Goal: Transaction & Acquisition: Book appointment/travel/reservation

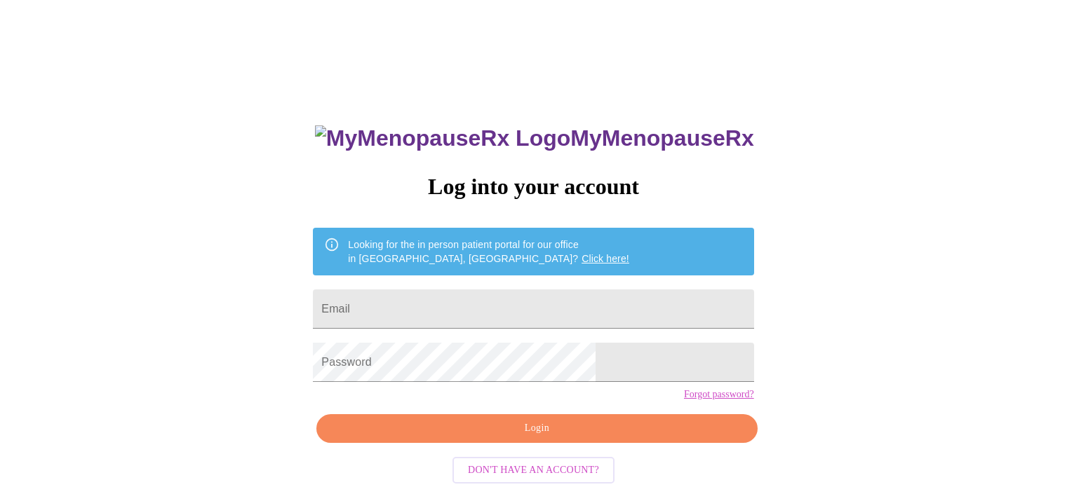
scroll to position [27, 0]
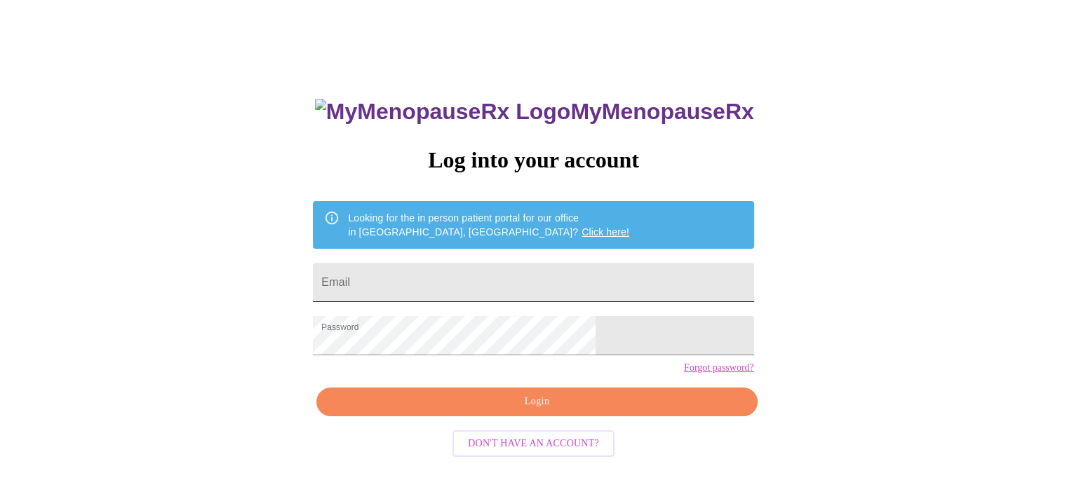
click at [480, 274] on input "Email" at bounding box center [533, 282] width 440 height 39
type input "[EMAIL_ADDRESS][DOMAIN_NAME]"
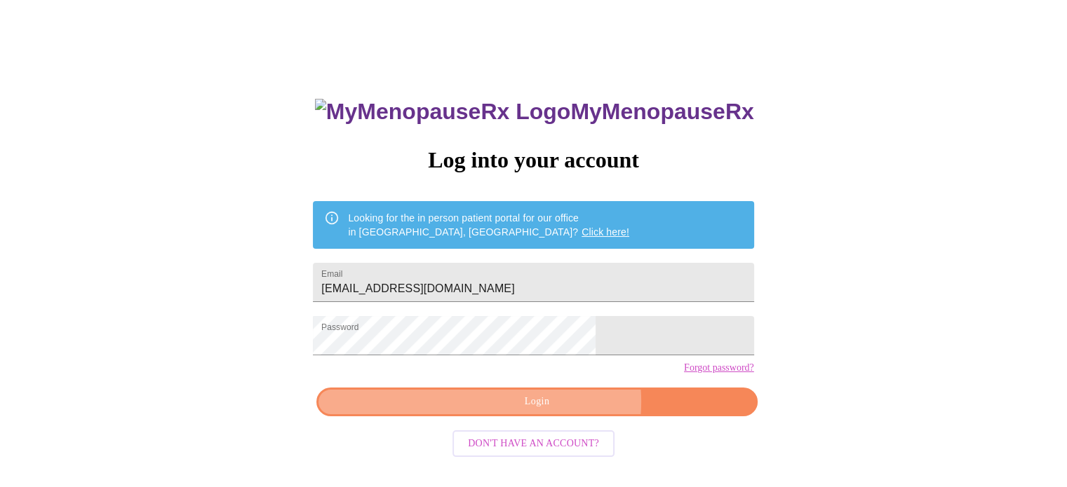
click at [558, 411] on span "Login" at bounding box center [536, 402] width 408 height 18
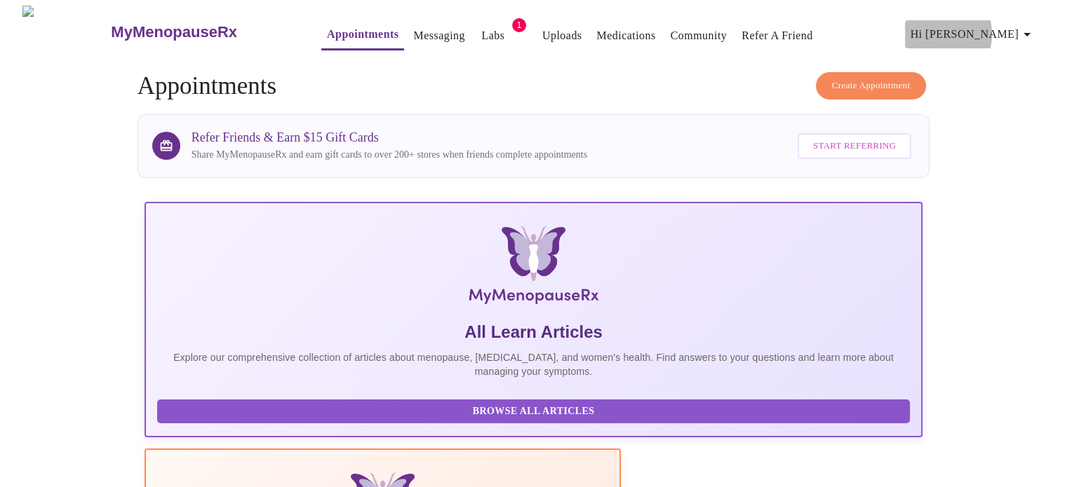
click at [987, 29] on span "Hi [PERSON_NAME]" at bounding box center [972, 35] width 125 height 20
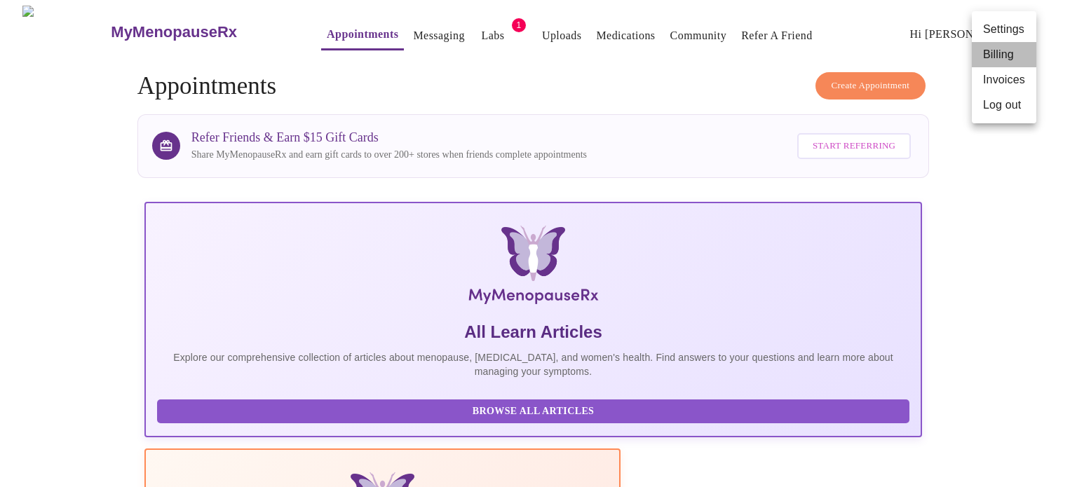
click at [990, 53] on li "Billing" at bounding box center [1004, 54] width 65 height 25
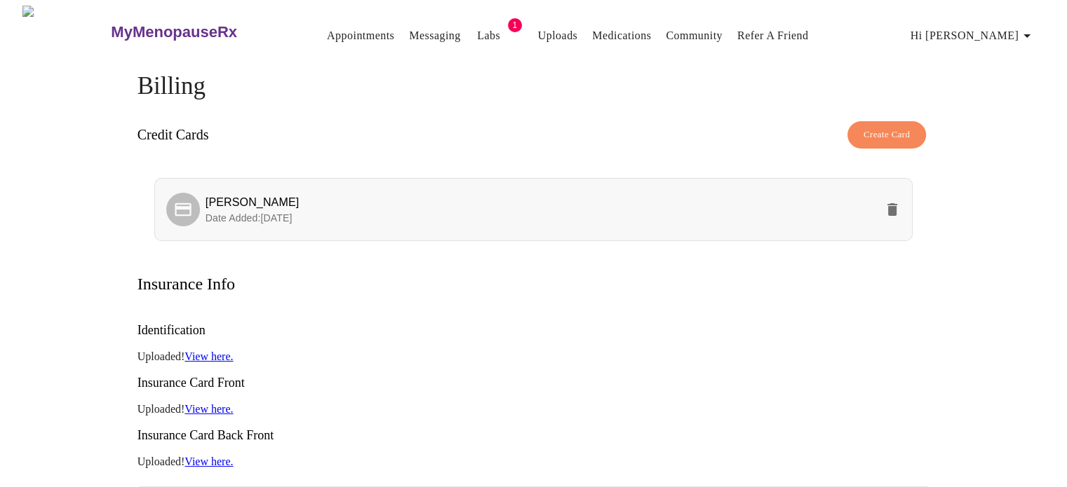
click at [277, 215] on span "Date Added: [DATE]" at bounding box center [248, 217] width 87 height 11
click at [191, 208] on icon at bounding box center [183, 210] width 20 height 20
click at [889, 131] on span "Create Card" at bounding box center [886, 135] width 47 height 16
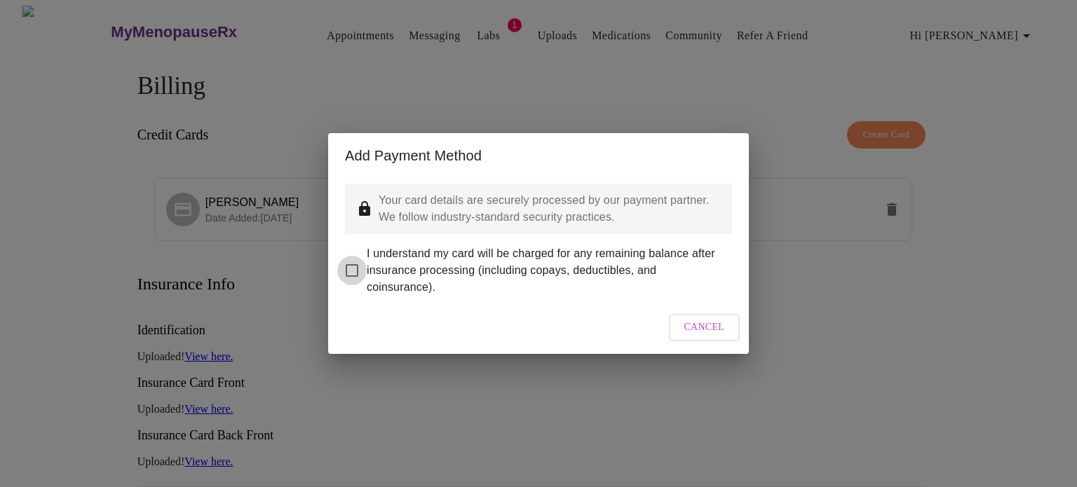
click at [353, 259] on input "I understand my card will be charged for any remaining balance after insurance …" at bounding box center [351, 270] width 29 height 29
checkbox input "true"
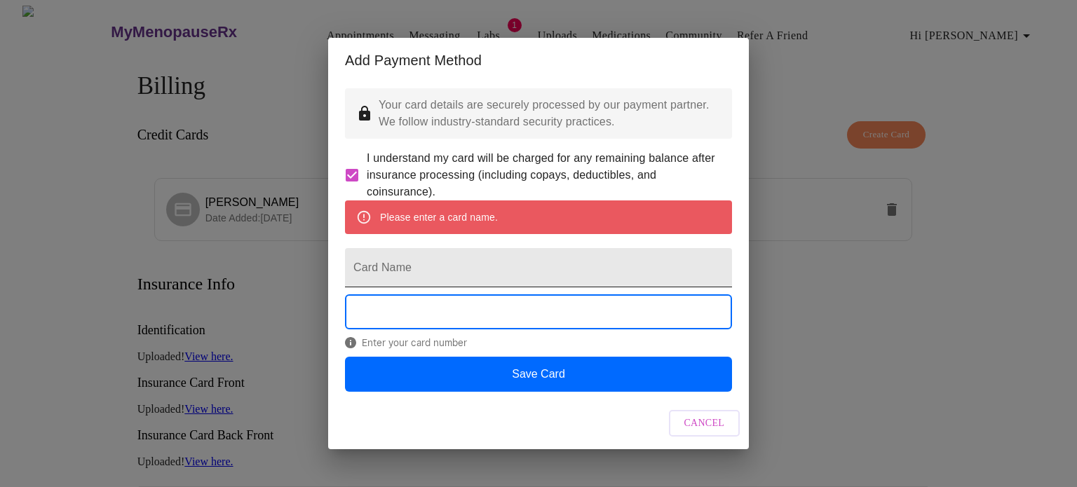
click at [537, 268] on input "Card Name" at bounding box center [538, 267] width 387 height 39
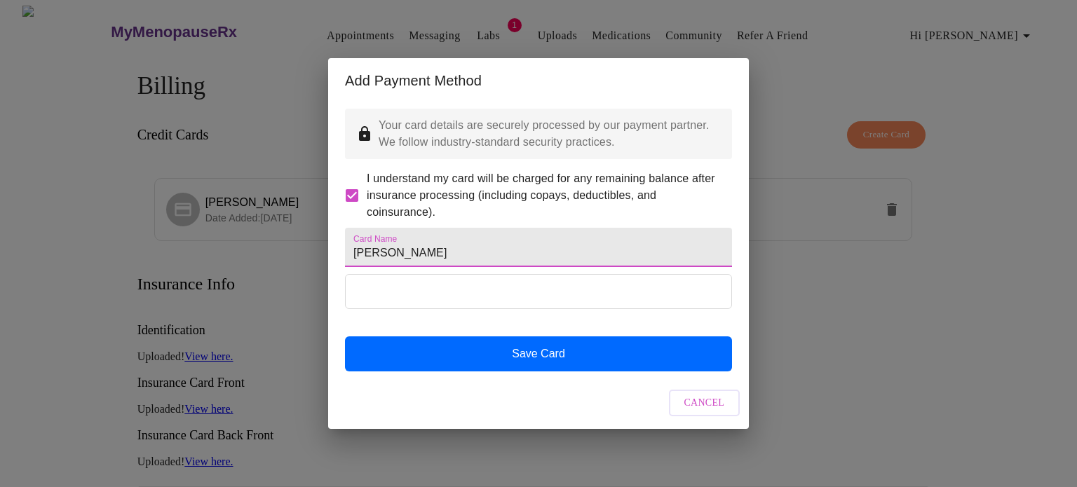
type input "[PERSON_NAME]"
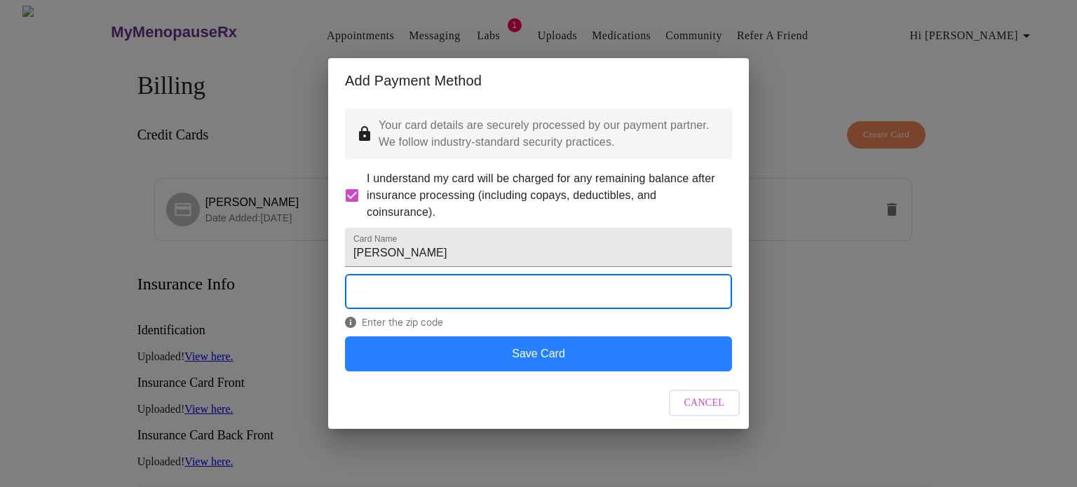
click at [549, 372] on button "Save Card" at bounding box center [538, 354] width 387 height 35
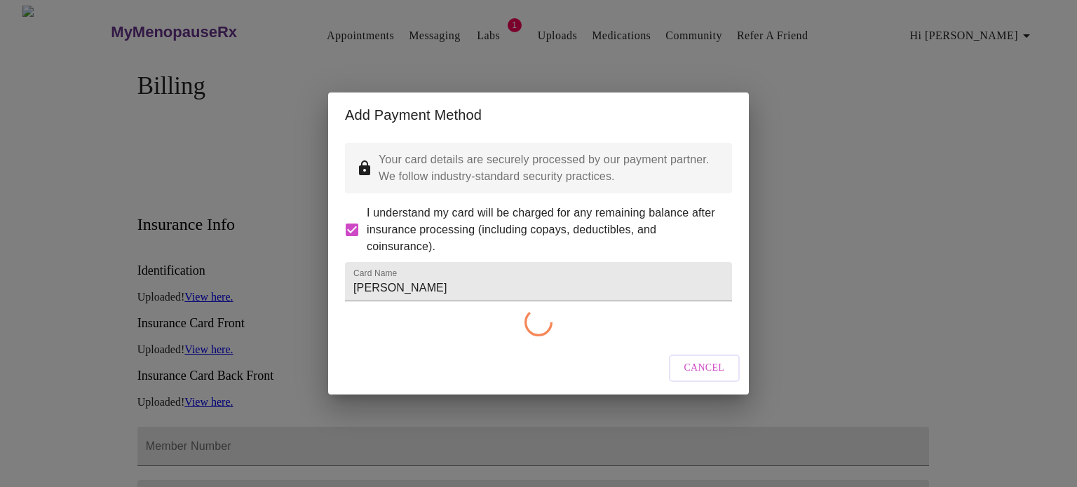
checkbox input "false"
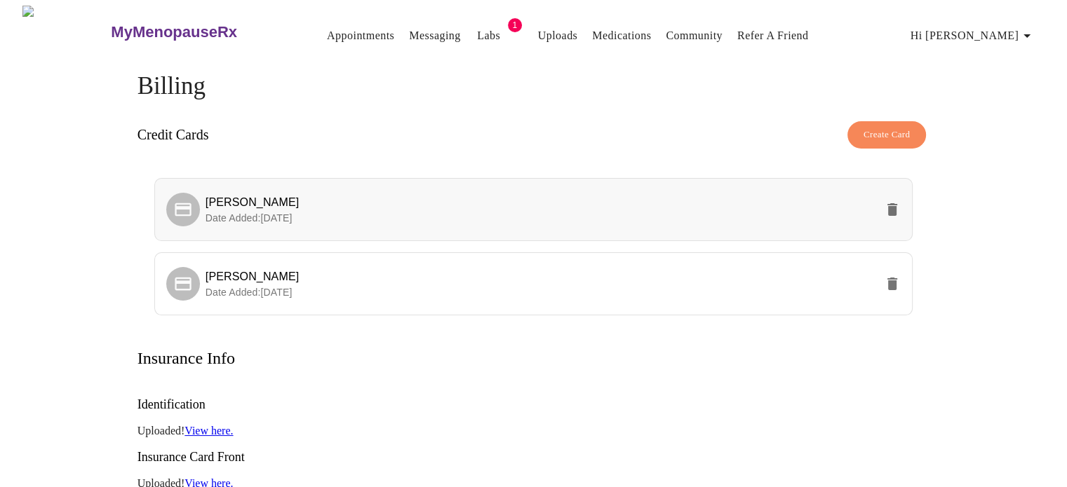
click at [889, 203] on icon "delete" at bounding box center [892, 209] width 10 height 13
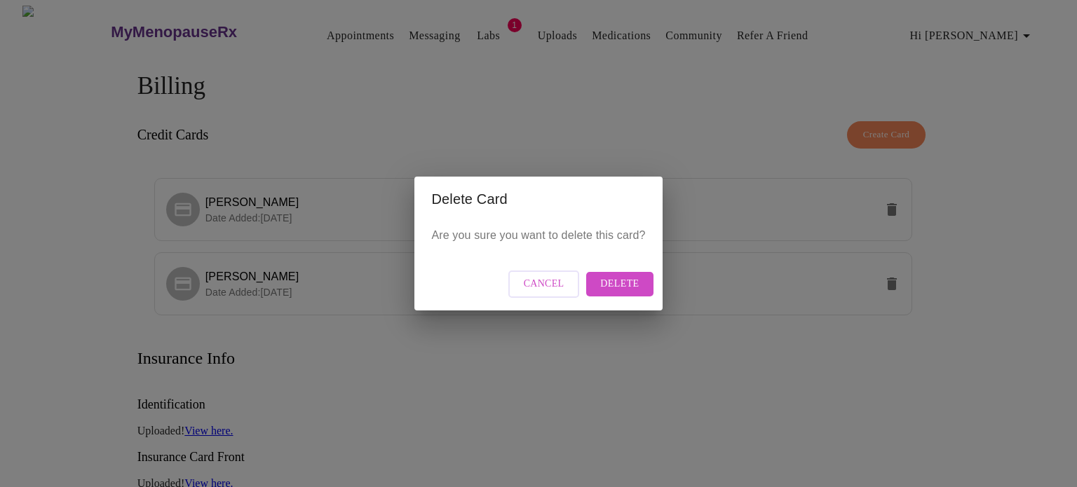
click at [629, 285] on span "Delete" at bounding box center [619, 285] width 39 height 18
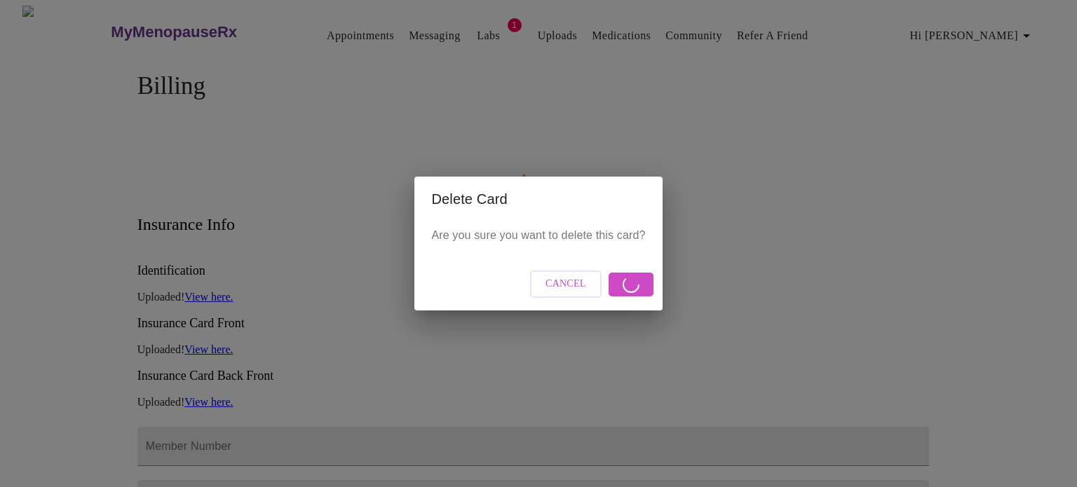
click at [632, 287] on div "Cancel" at bounding box center [538, 284] width 248 height 53
click at [567, 288] on span "Cancel" at bounding box center [566, 285] width 41 height 18
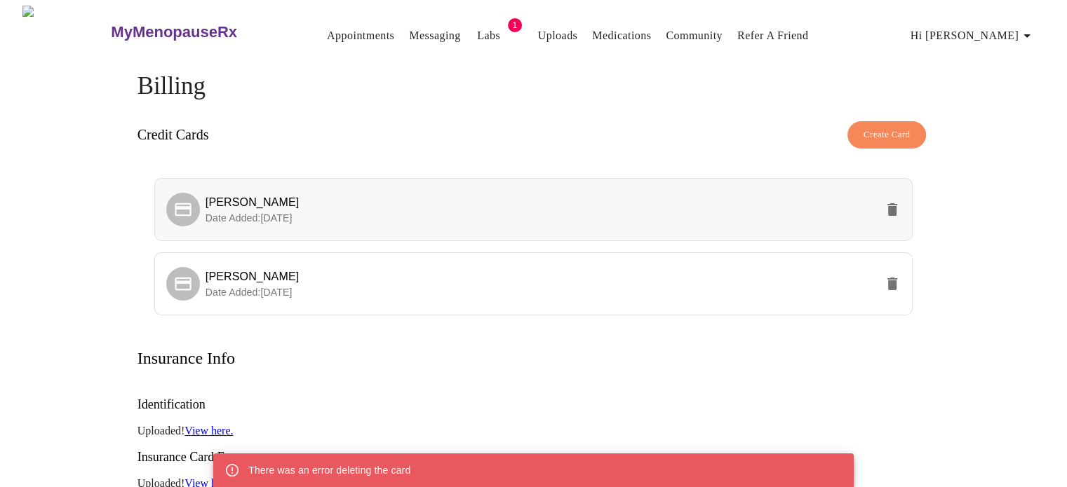
click at [175, 200] on icon at bounding box center [183, 210] width 20 height 20
click at [895, 205] on icon "delete" at bounding box center [892, 209] width 10 height 13
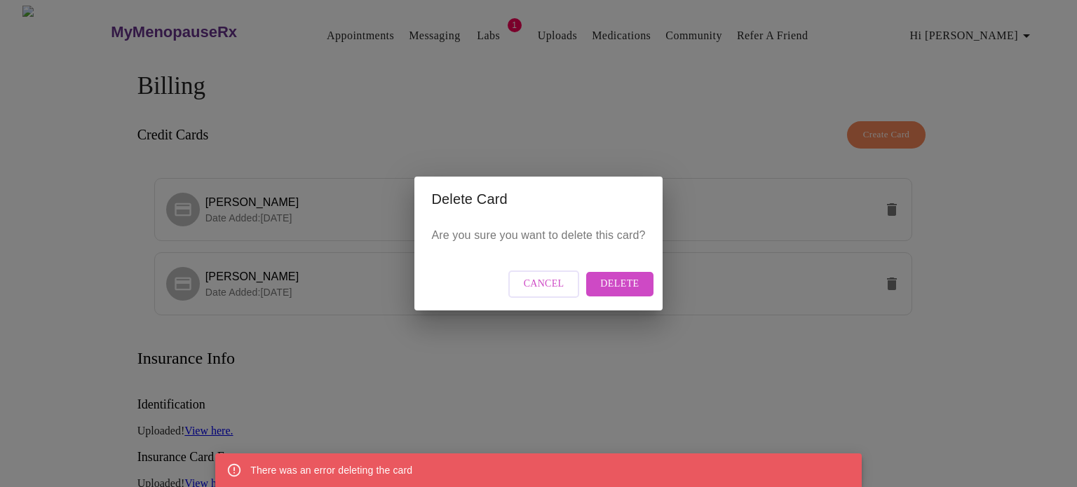
click at [620, 283] on span "Delete" at bounding box center [619, 285] width 39 height 18
click at [628, 279] on span "Delete" at bounding box center [619, 285] width 39 height 18
click at [618, 283] on span "Delete" at bounding box center [619, 285] width 39 height 18
click at [717, 329] on div "Delete Card Are you sure you want to delete this card? Cancel Delete" at bounding box center [538, 243] width 1077 height 487
click at [555, 285] on span "Cancel" at bounding box center [544, 285] width 41 height 18
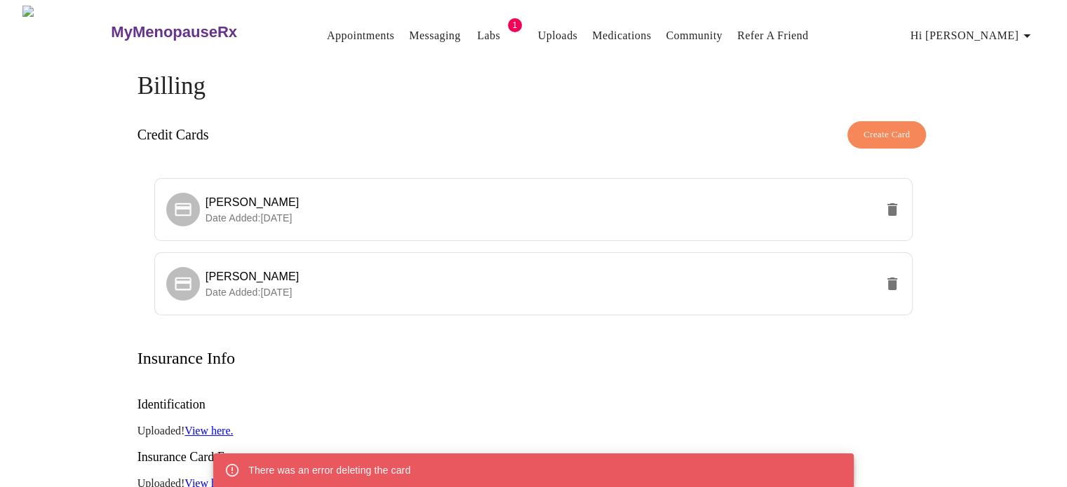
click at [67, 423] on div "MyMenopauseRx Appointments Messaging Labs 1 Uploads Medications Community Refer…" at bounding box center [533, 496] width 1055 height 980
drag, startPoint x: 394, startPoint y: 472, endPoint x: 407, endPoint y: 465, distance: 14.4
click at [397, 472] on div "There was an error deleting the card" at bounding box center [329, 470] width 162 height 25
click at [572, 450] on h3 "Insurance Card Front" at bounding box center [533, 457] width 792 height 15
click at [333, 27] on link "Appointments" at bounding box center [360, 36] width 67 height 20
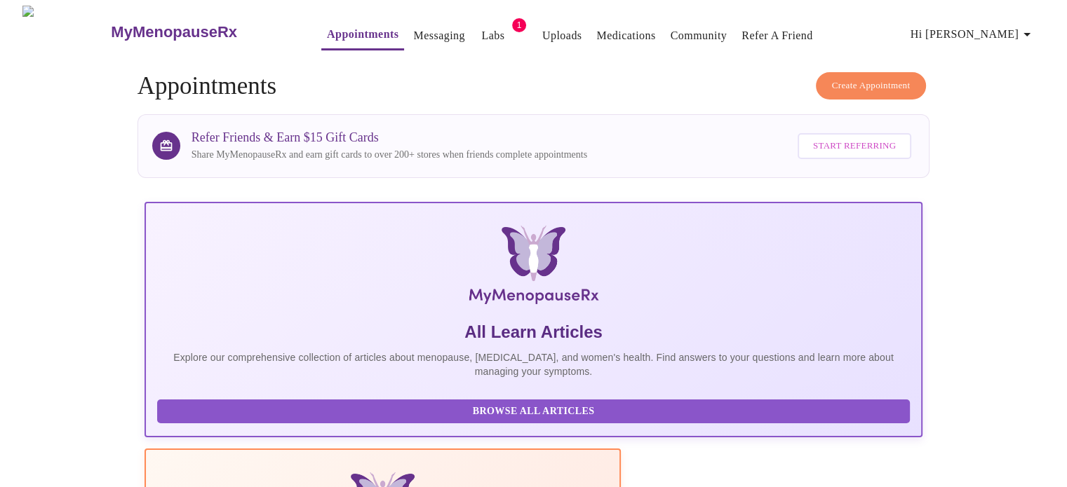
click at [996, 31] on span "Hi [PERSON_NAME]" at bounding box center [972, 35] width 125 height 20
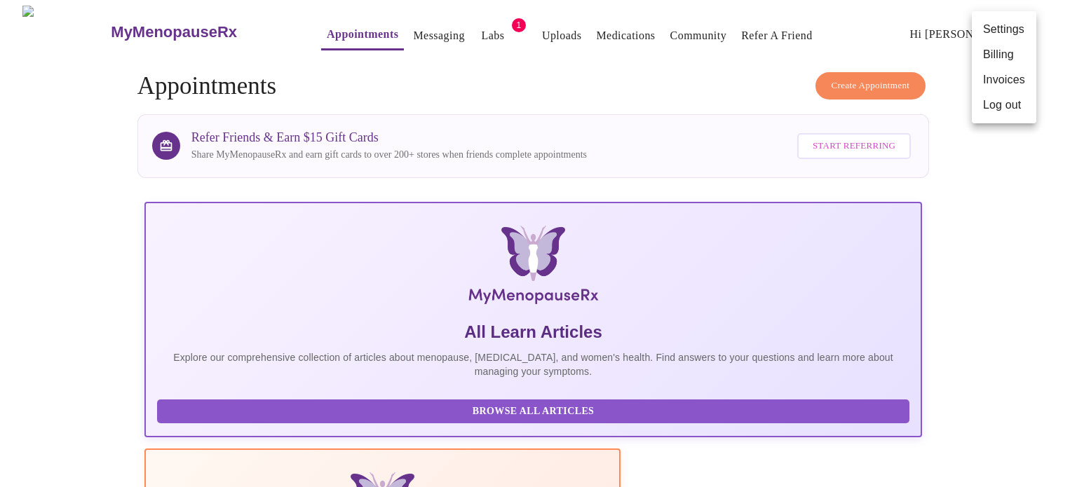
click at [990, 27] on li "Settings" at bounding box center [1004, 29] width 65 height 25
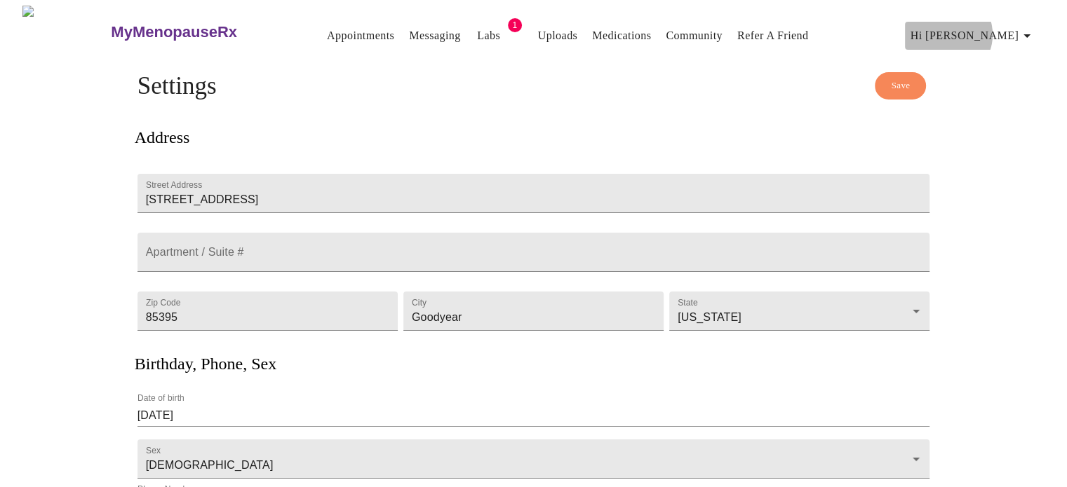
click at [1001, 29] on span "Hi [PERSON_NAME]" at bounding box center [972, 36] width 125 height 20
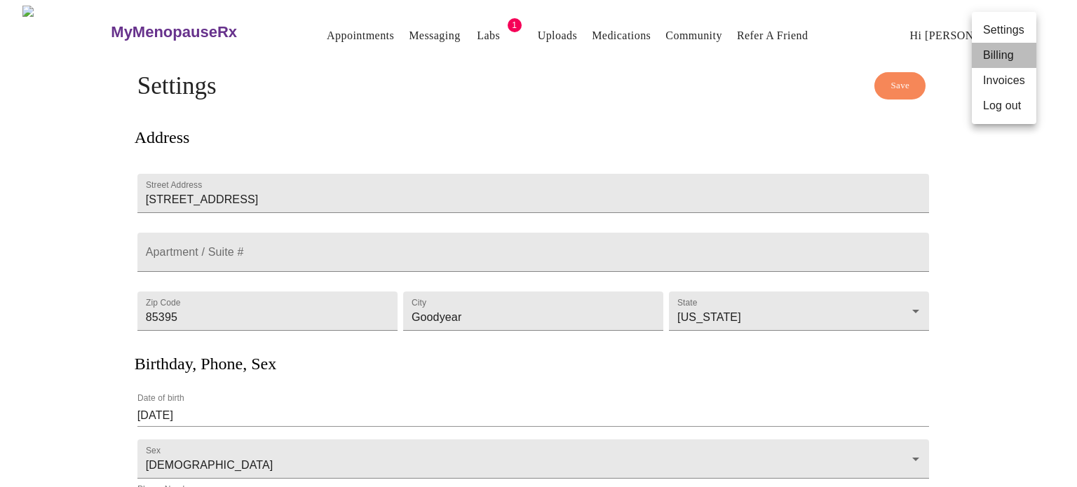
click at [1000, 55] on li "Billing" at bounding box center [1004, 55] width 65 height 25
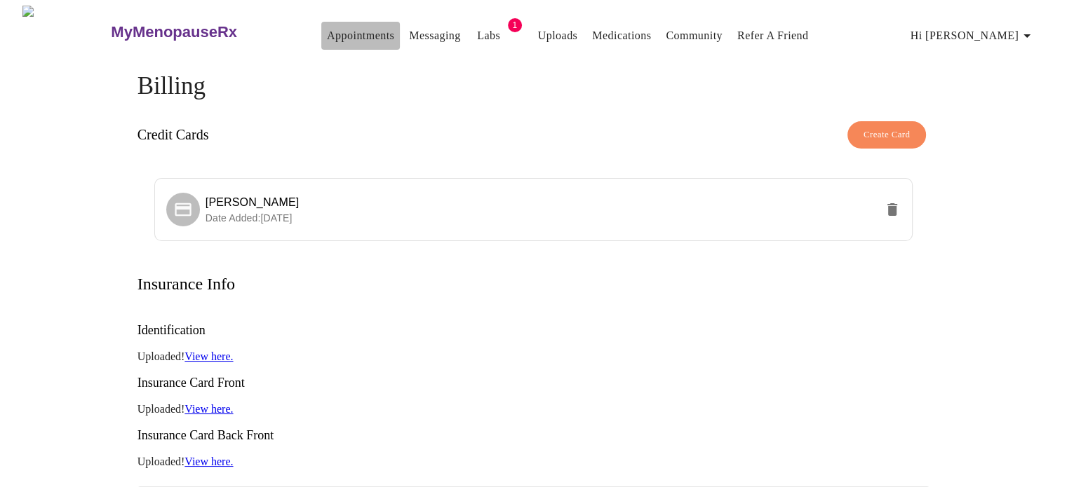
click at [334, 33] on link "Appointments" at bounding box center [360, 36] width 67 height 20
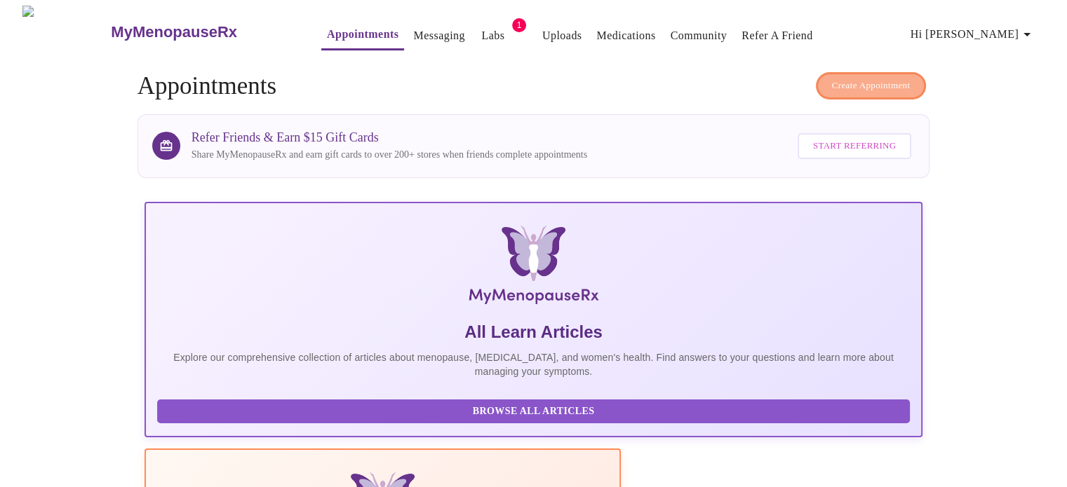
click at [898, 78] on span "Create Appointment" at bounding box center [871, 86] width 79 height 16
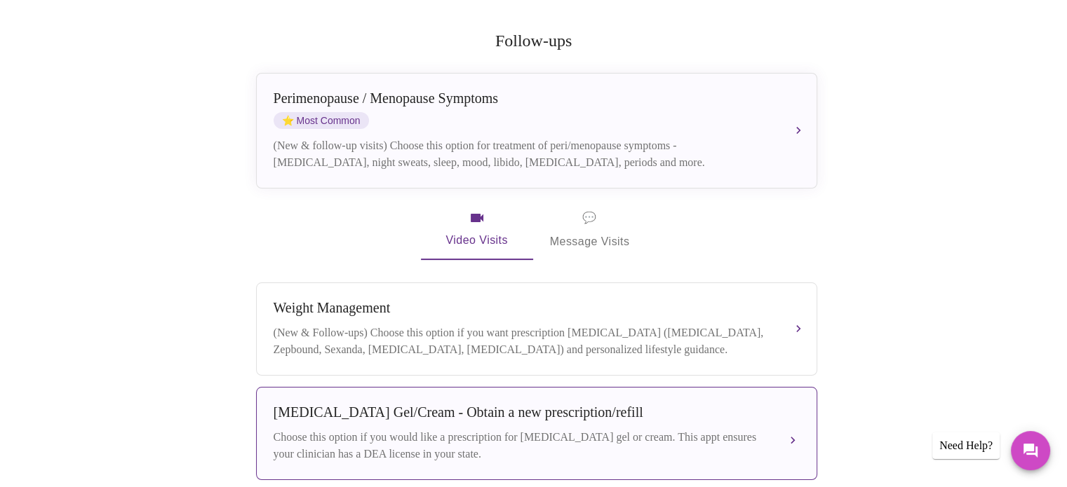
scroll to position [208, 0]
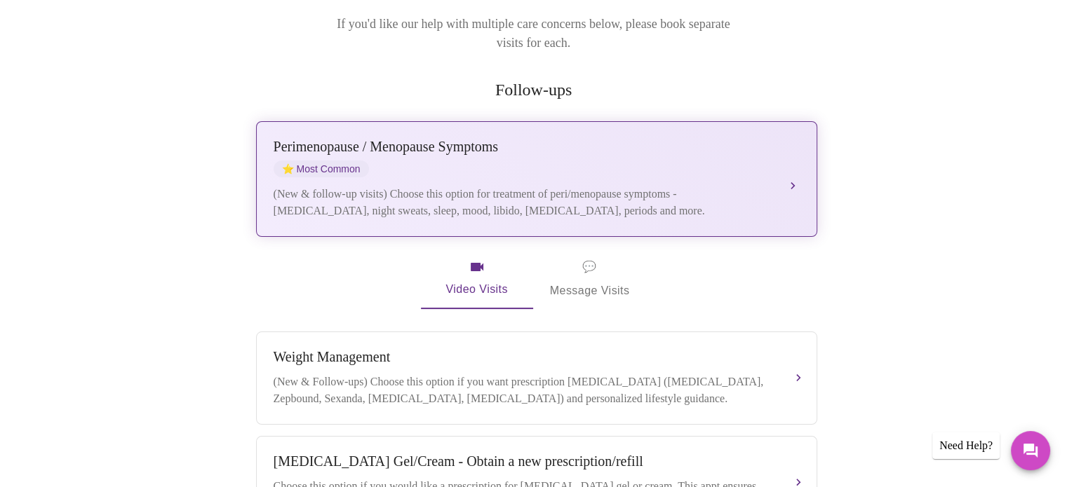
click at [459, 147] on div "[MEDICAL_DATA] / Menopause Symptoms ⭐ Most Common" at bounding box center [523, 158] width 498 height 39
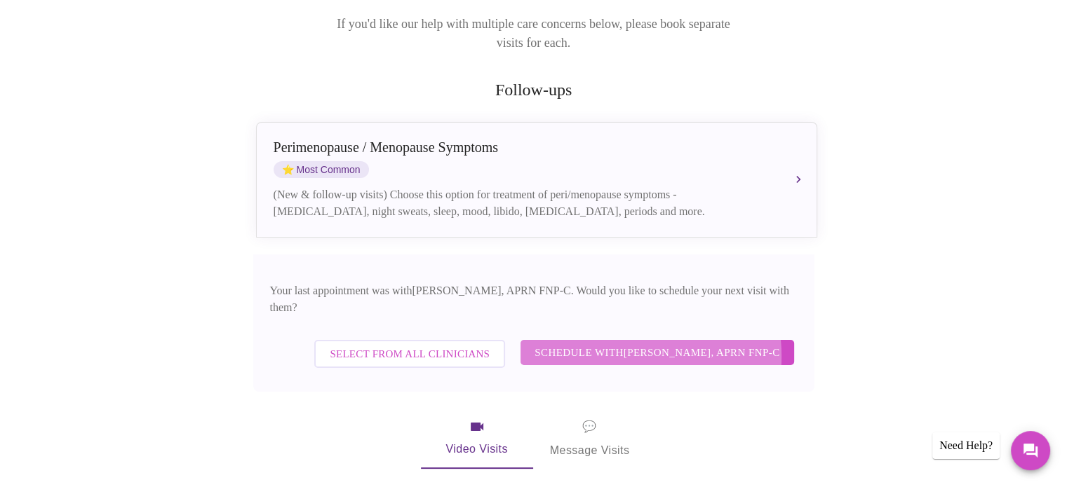
click at [622, 344] on span "Schedule with [PERSON_NAME], APRN FNP-C" at bounding box center [656, 353] width 245 height 18
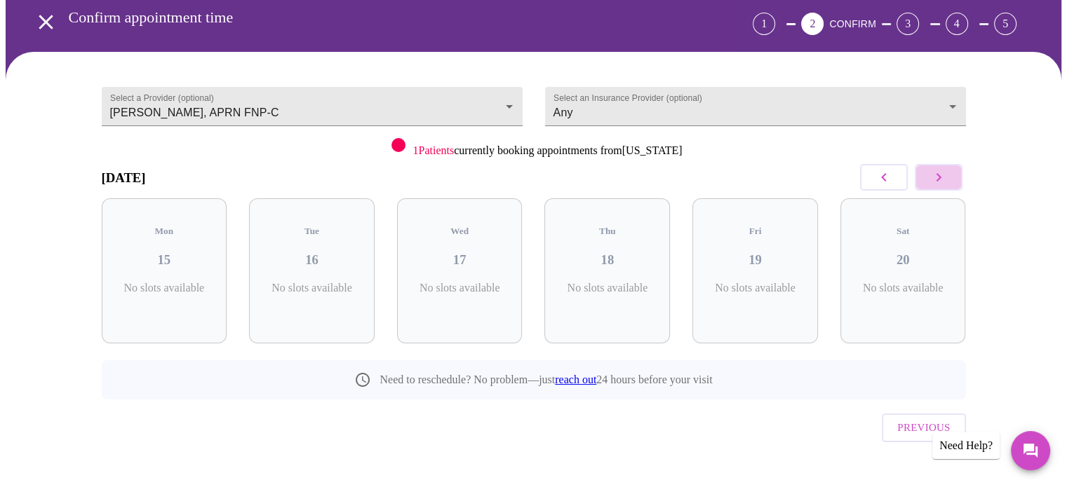
click at [939, 179] on icon "button" at bounding box center [938, 177] width 17 height 17
click at [886, 179] on icon "button" at bounding box center [883, 177] width 17 height 17
click at [43, 15] on icon "open drawer" at bounding box center [46, 22] width 14 height 14
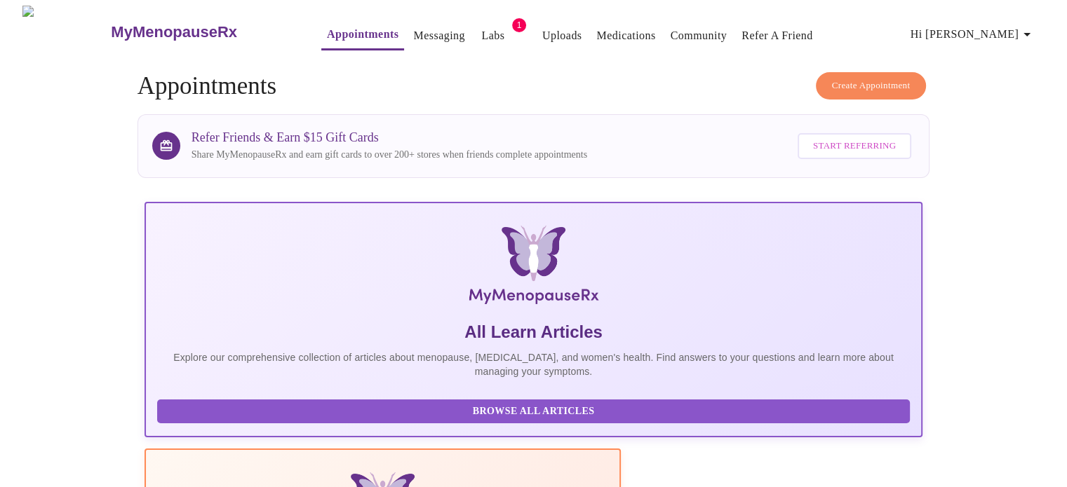
click at [865, 85] on span "Create Appointment" at bounding box center [871, 86] width 79 height 16
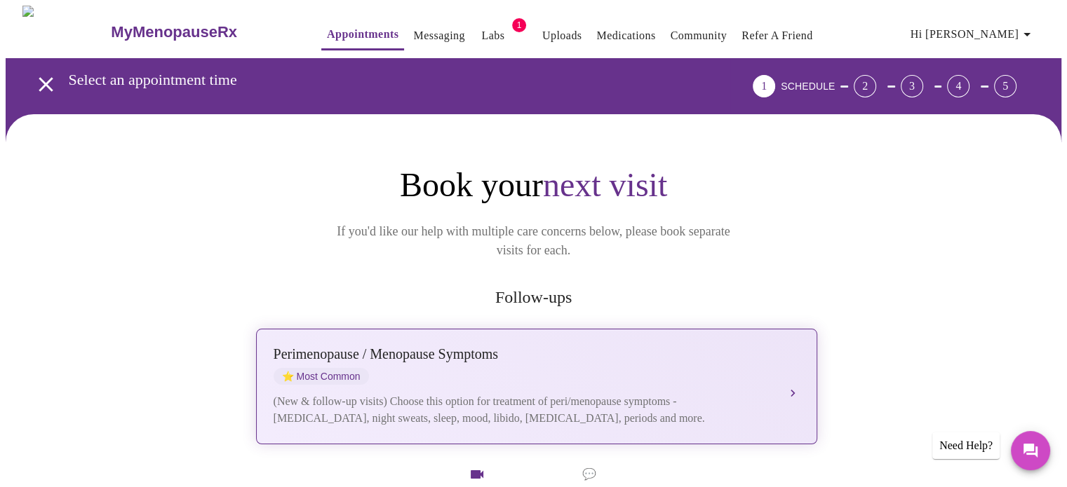
click at [536, 350] on div "[MEDICAL_DATA] / Menopause Symptoms ⭐ Most Common" at bounding box center [523, 365] width 498 height 39
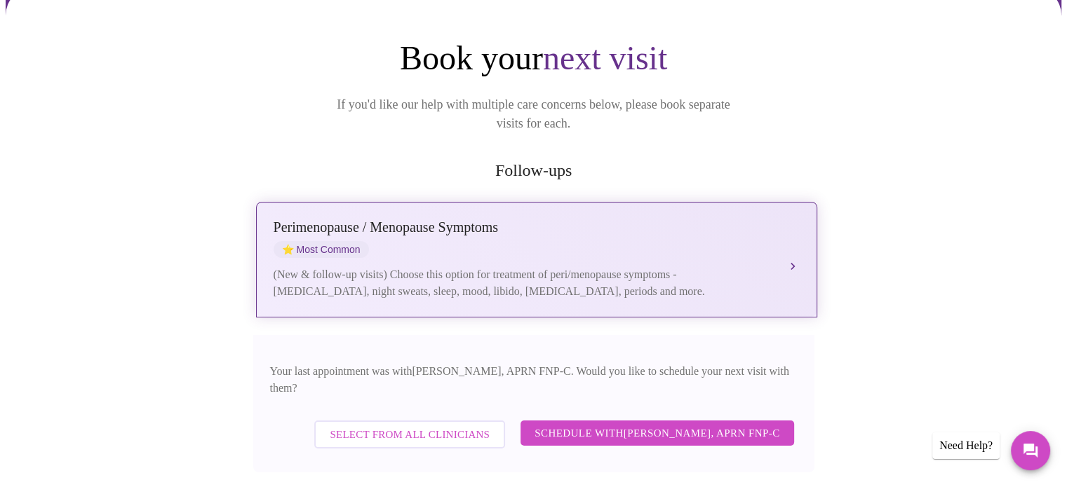
scroll to position [140, 0]
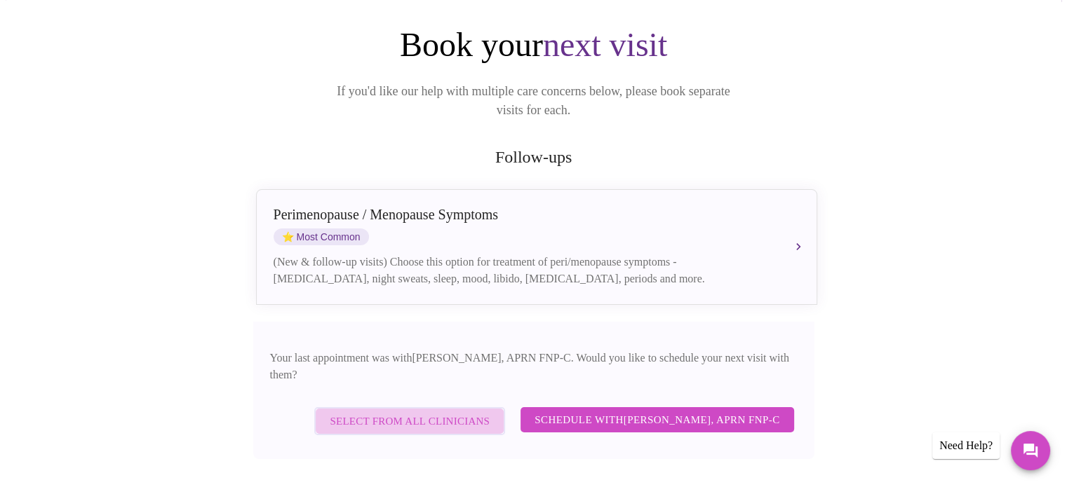
click at [468, 412] on span "Select from All Clinicians" at bounding box center [410, 421] width 160 height 18
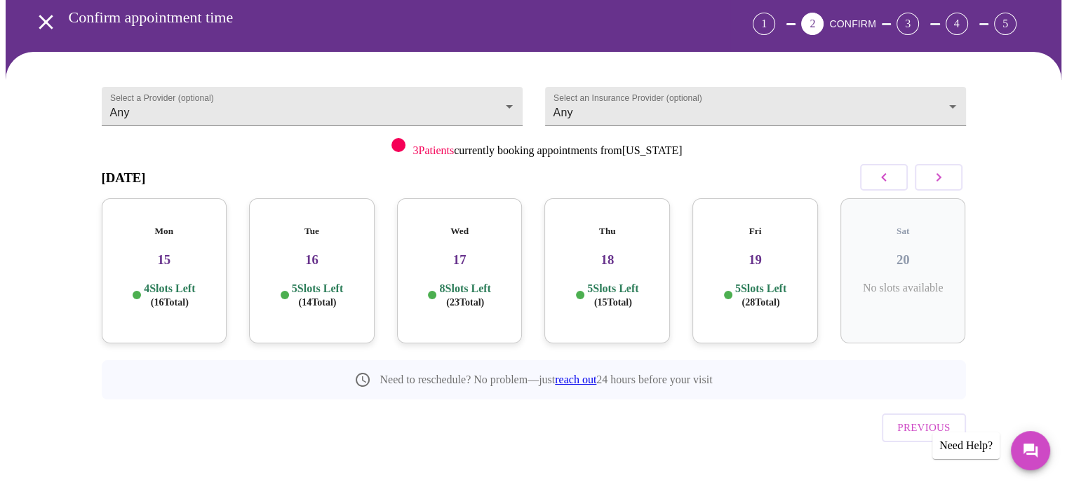
click at [348, 255] on div "Tue 16 5 Slots Left ( 14 Total)" at bounding box center [312, 270] width 126 height 145
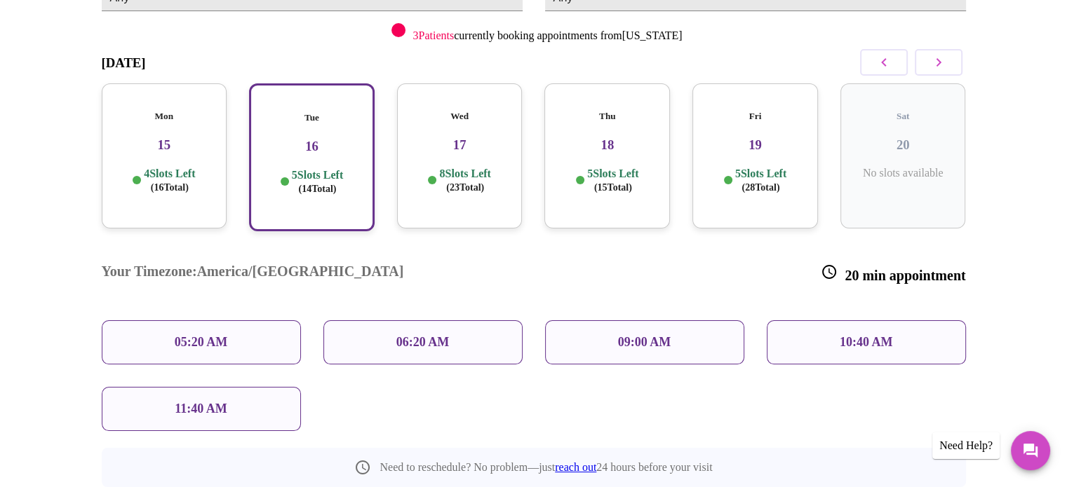
scroll to position [203, 0]
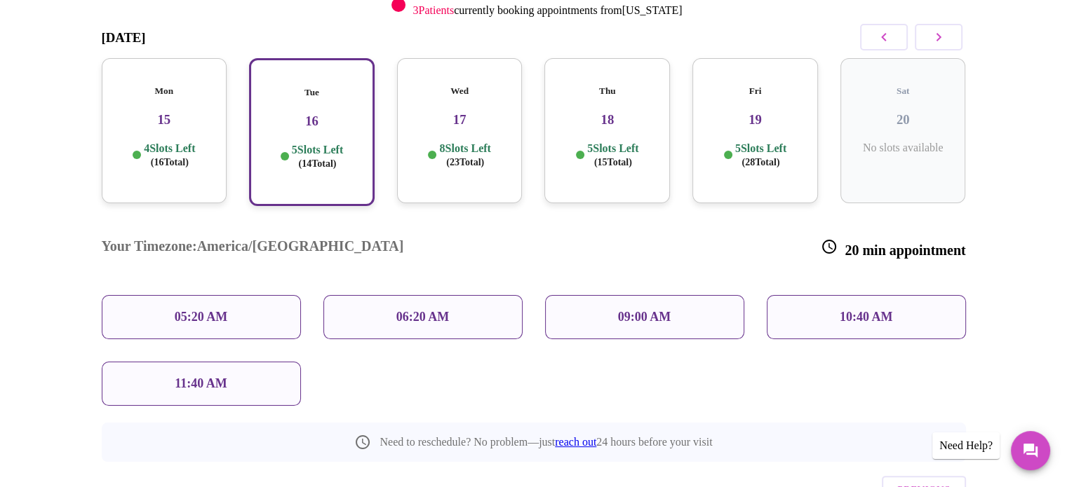
click at [187, 112] on h3 "15" at bounding box center [164, 119] width 103 height 15
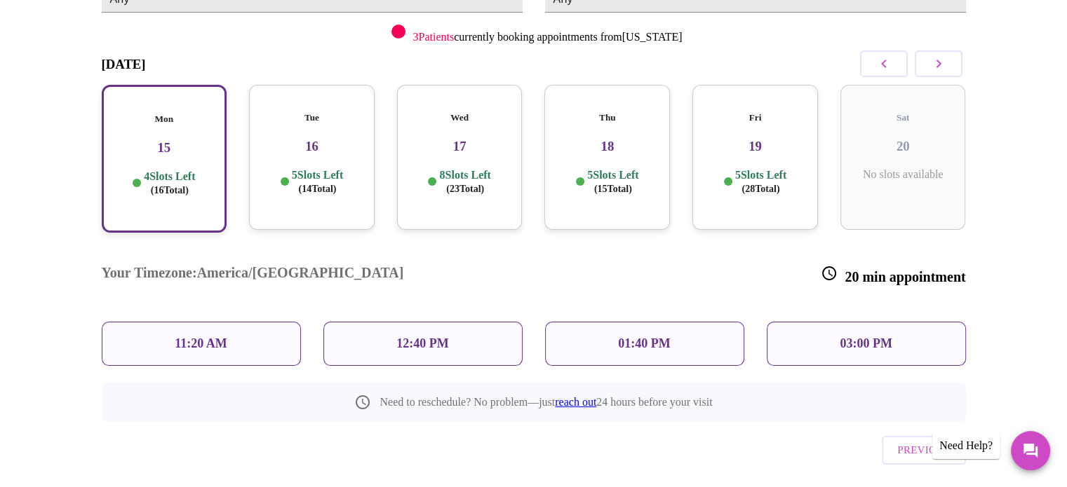
scroll to position [0, 0]
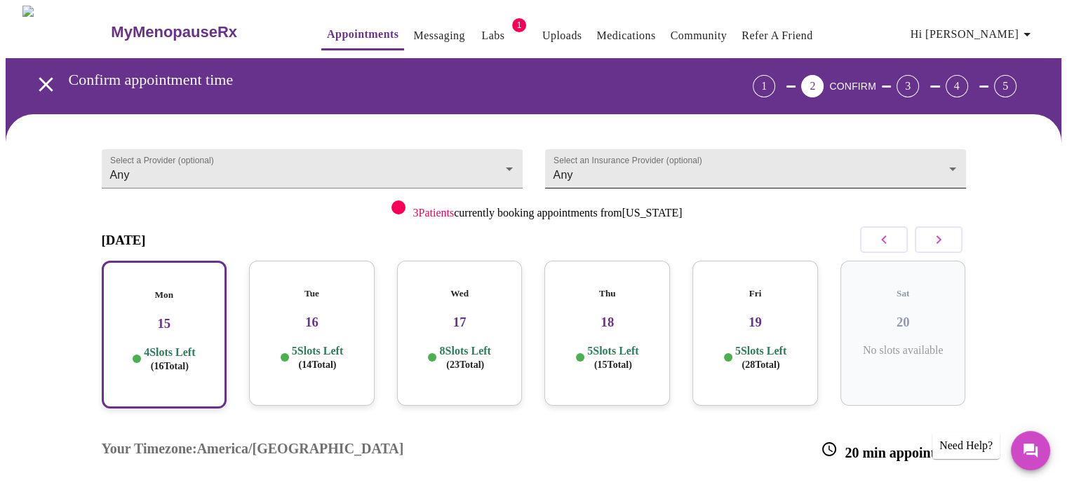
click at [631, 175] on body "MyMenopauseRx Appointments Messaging Labs 1 Uploads Medications Community Refer…" at bounding box center [533, 359] width 1055 height 706
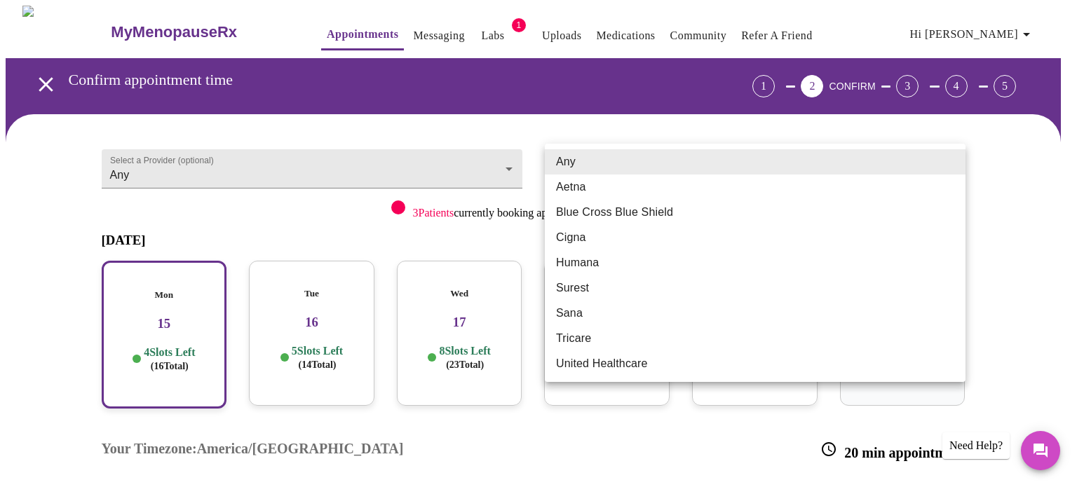
click at [480, 165] on div at bounding box center [538, 243] width 1077 height 487
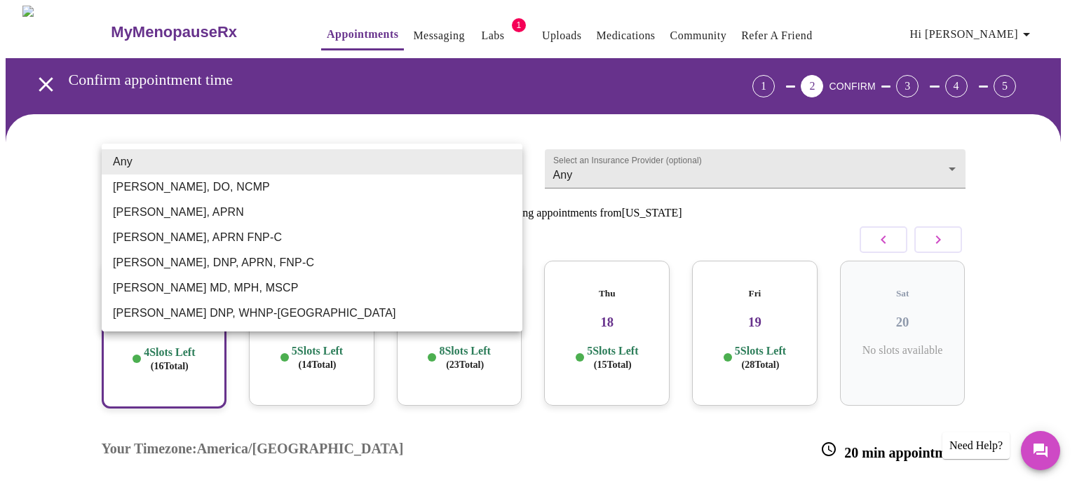
click at [480, 165] on body "MyMenopauseRx Appointments Messaging Labs 1 Uploads Medications Community Refer…" at bounding box center [539, 359] width 1066 height 706
click at [264, 234] on li "[PERSON_NAME], APRN FNP-C" at bounding box center [312, 237] width 421 height 25
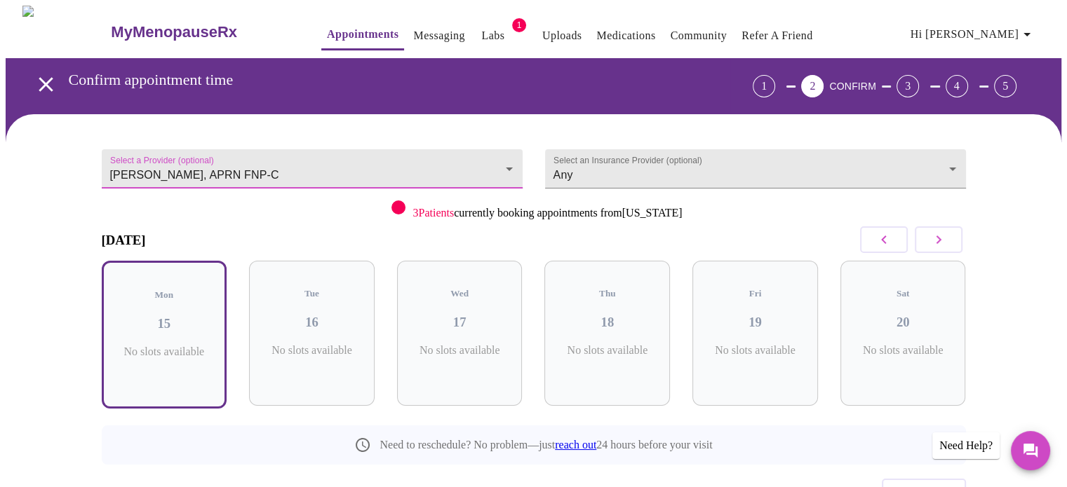
click at [940, 245] on icon "button" at bounding box center [938, 239] width 17 height 17
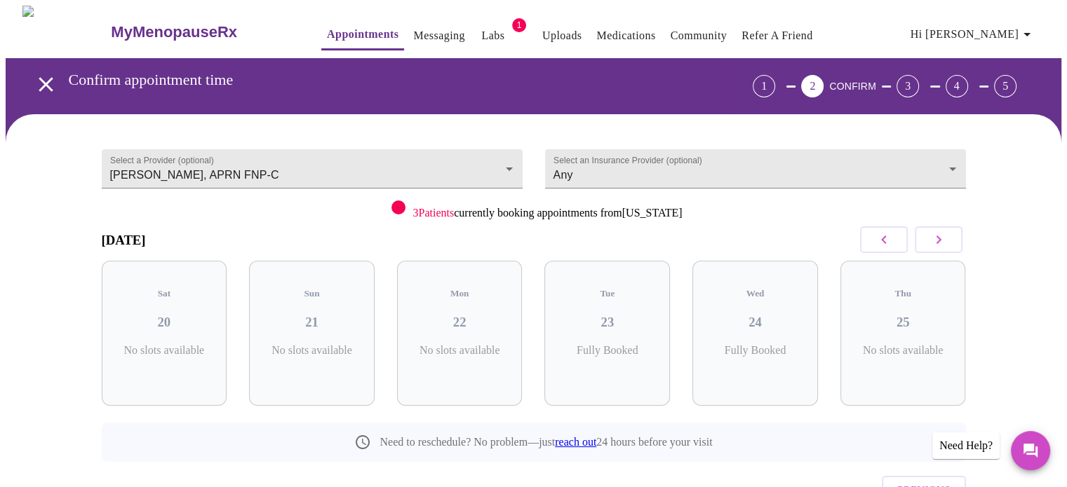
click at [940, 245] on icon "button" at bounding box center [938, 239] width 17 height 17
click at [330, 166] on body "MyMenopauseRx Appointments Messaging Labs 1 Uploads Medications Community Refer…" at bounding box center [533, 290] width 1055 height 569
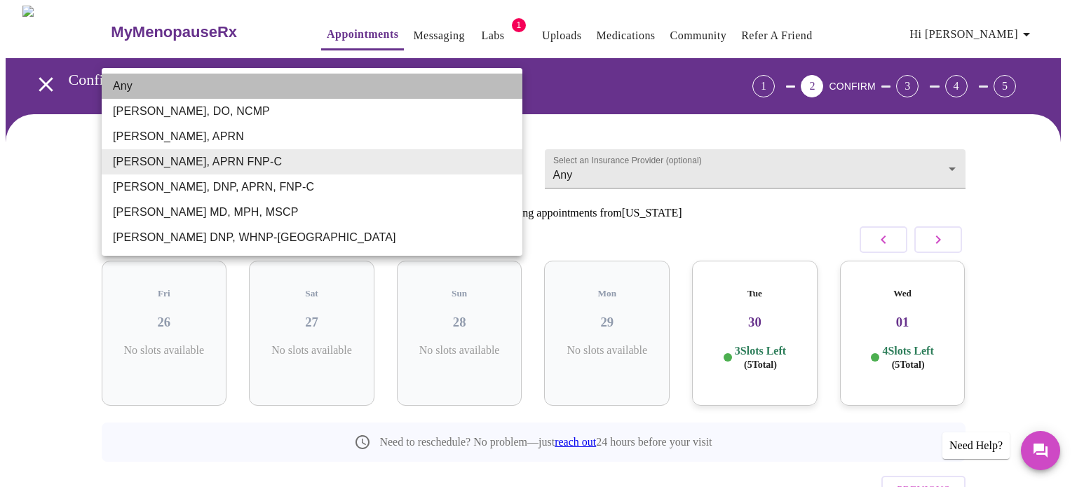
click at [241, 78] on li "Any" at bounding box center [312, 86] width 421 height 25
type input "Any"
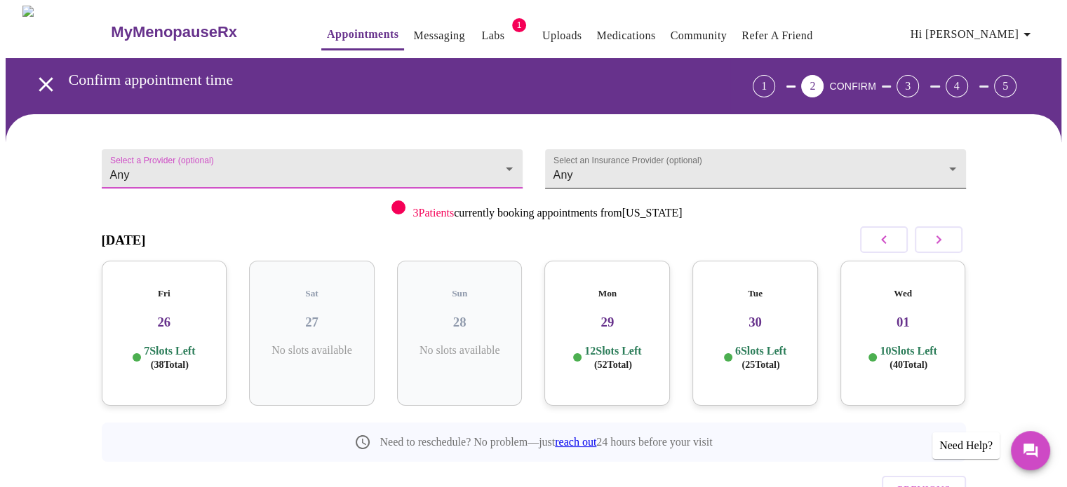
click at [628, 165] on body "MyMenopauseRx Appointments Messaging Labs 1 Uploads Medications Community Refer…" at bounding box center [533, 290] width 1055 height 569
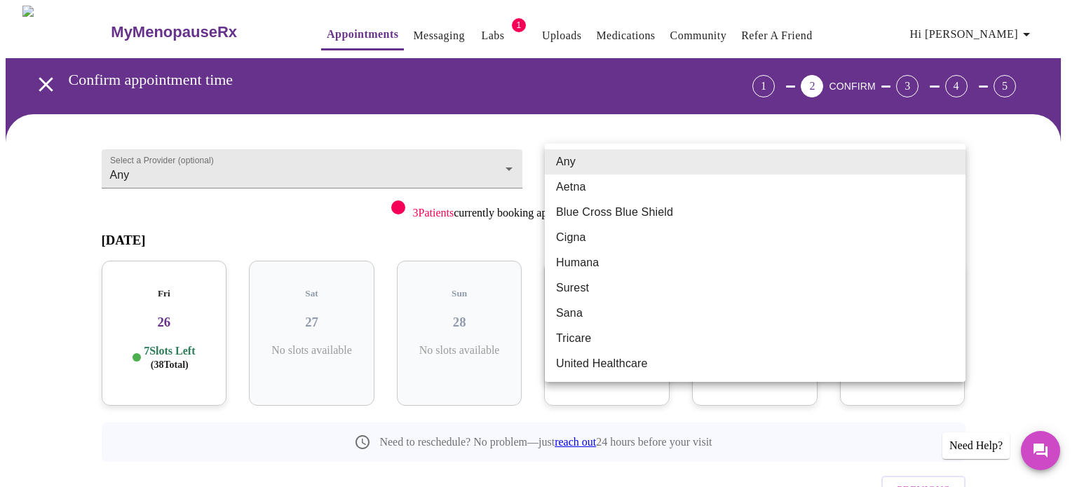
click at [630, 160] on li "Any" at bounding box center [755, 161] width 421 height 25
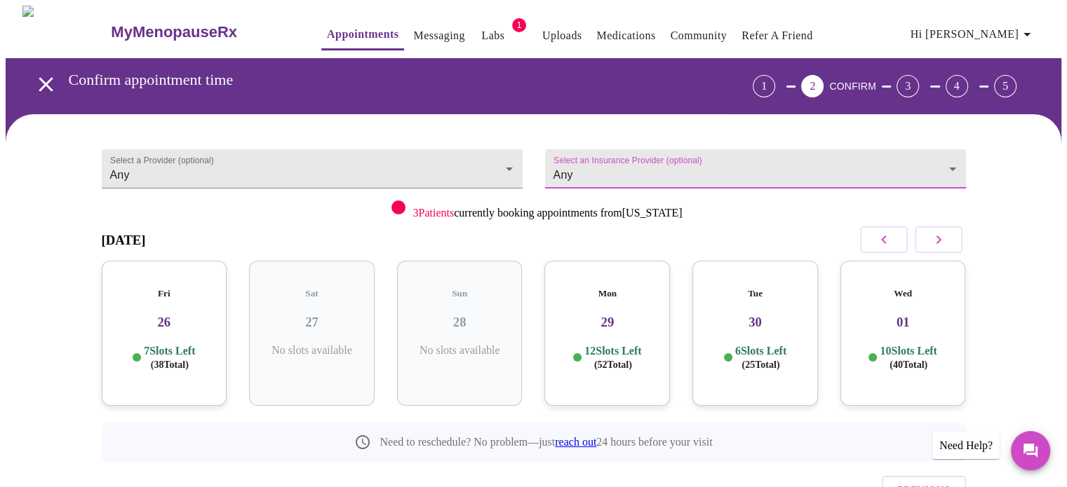
click at [870, 238] on button "button" at bounding box center [884, 240] width 48 height 27
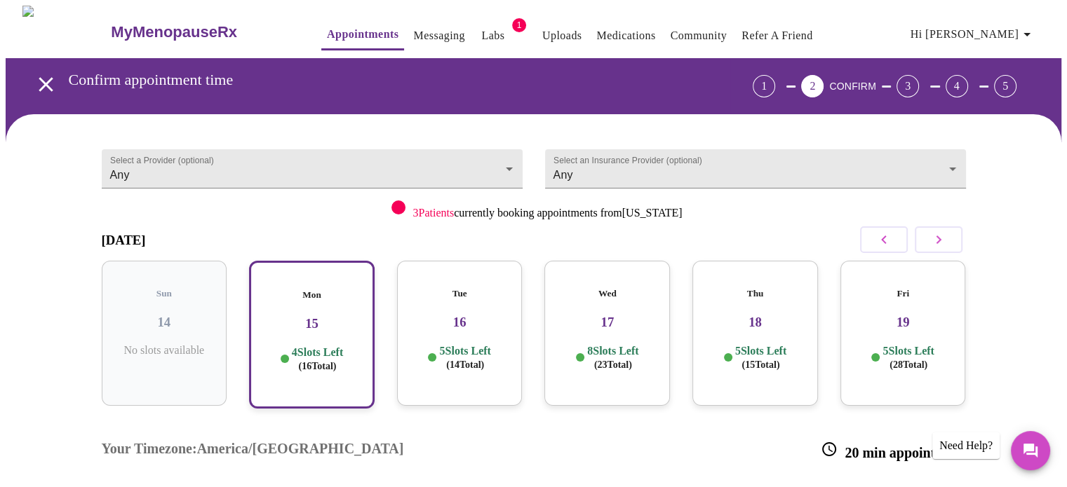
click at [323, 290] on h5 "Mon" at bounding box center [312, 295] width 100 height 11
click at [302, 323] on div "Mon 15 4 Slots Left ( 16 Total)" at bounding box center [312, 335] width 126 height 148
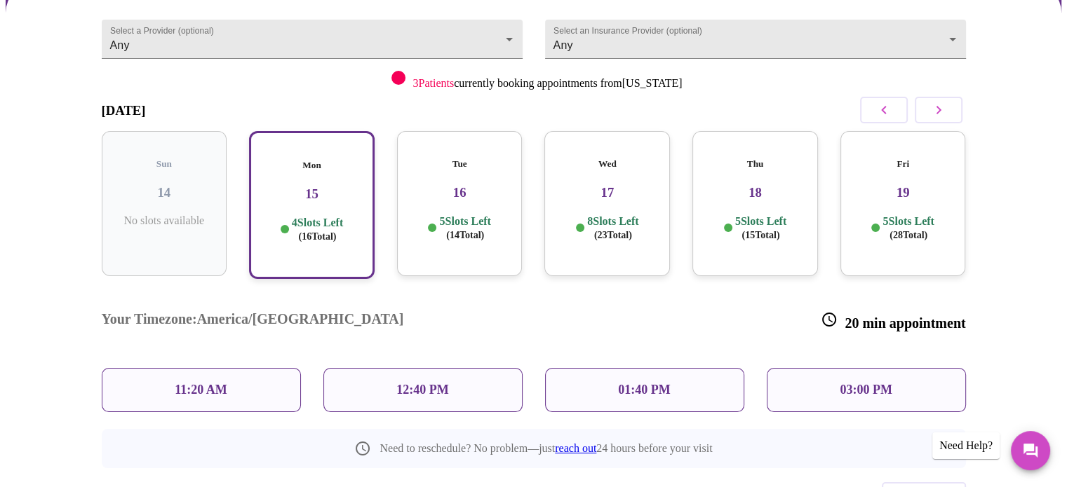
scroll to position [106, 0]
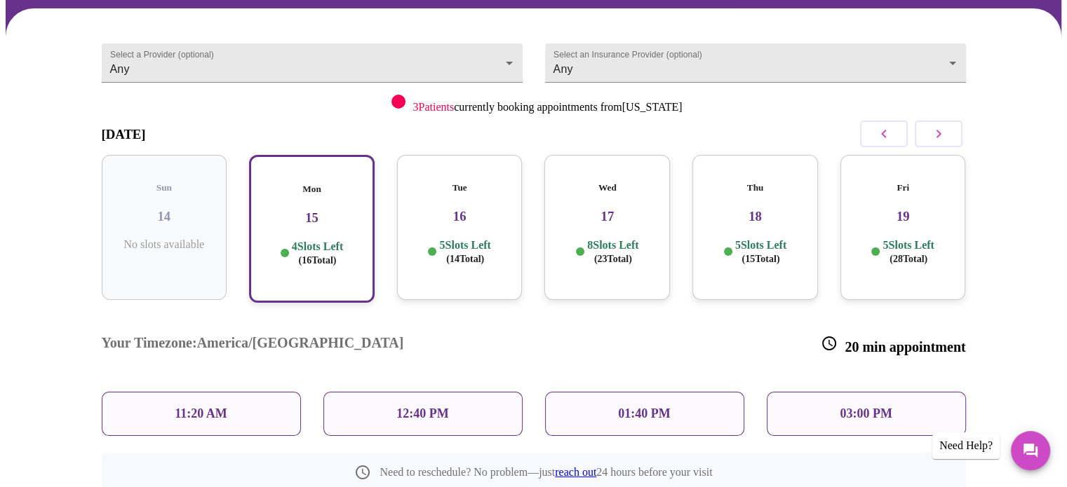
click at [407, 407] on p "12:40 PM" at bounding box center [422, 414] width 52 height 15
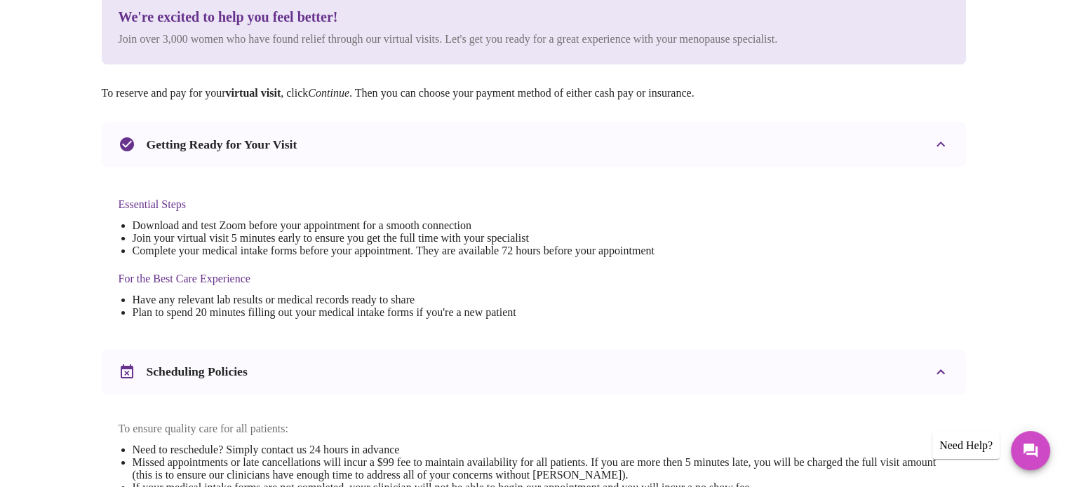
scroll to position [0, 0]
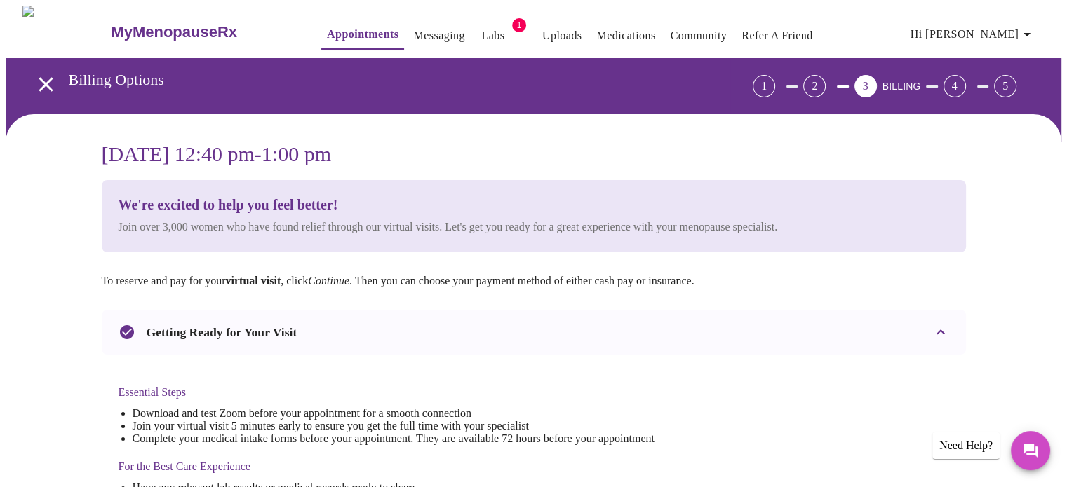
click at [43, 83] on icon "open drawer" at bounding box center [46, 84] width 25 height 25
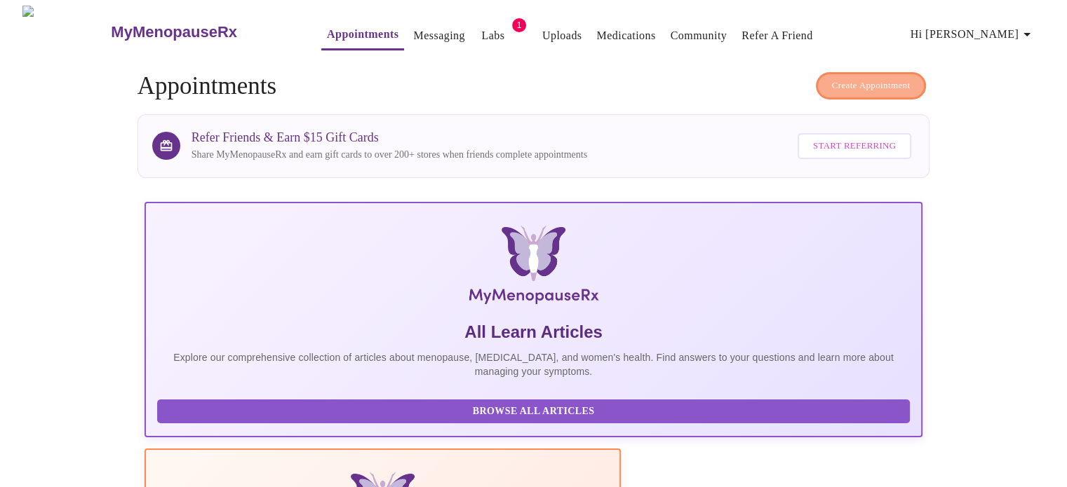
click at [832, 79] on span "Create Appointment" at bounding box center [871, 86] width 79 height 16
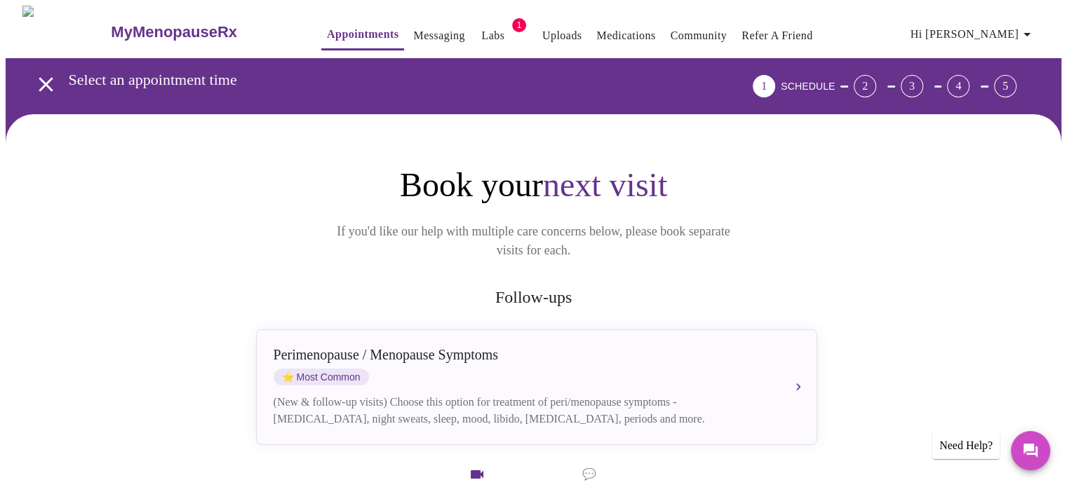
scroll to position [70, 0]
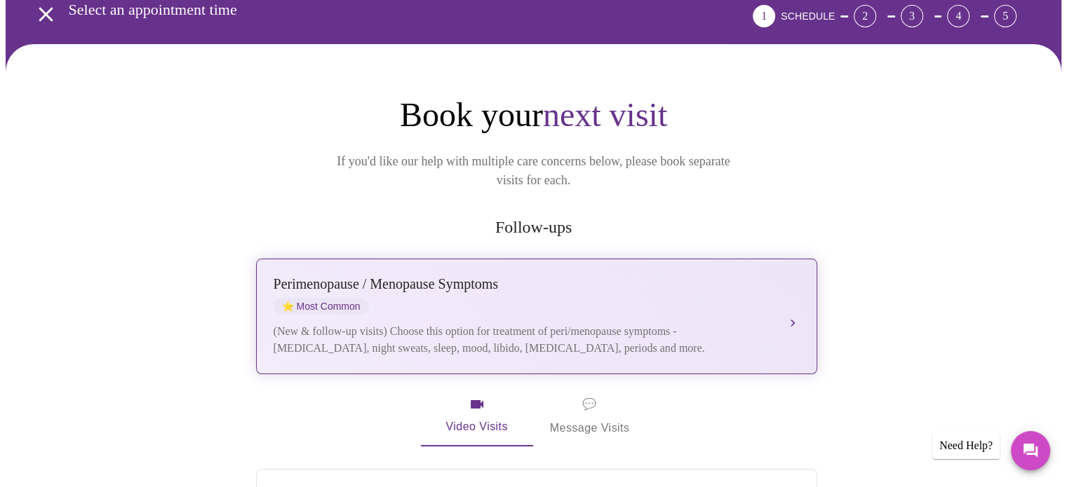
click at [431, 279] on div "[MEDICAL_DATA] / Menopause Symptoms ⭐ Most Common" at bounding box center [523, 295] width 498 height 39
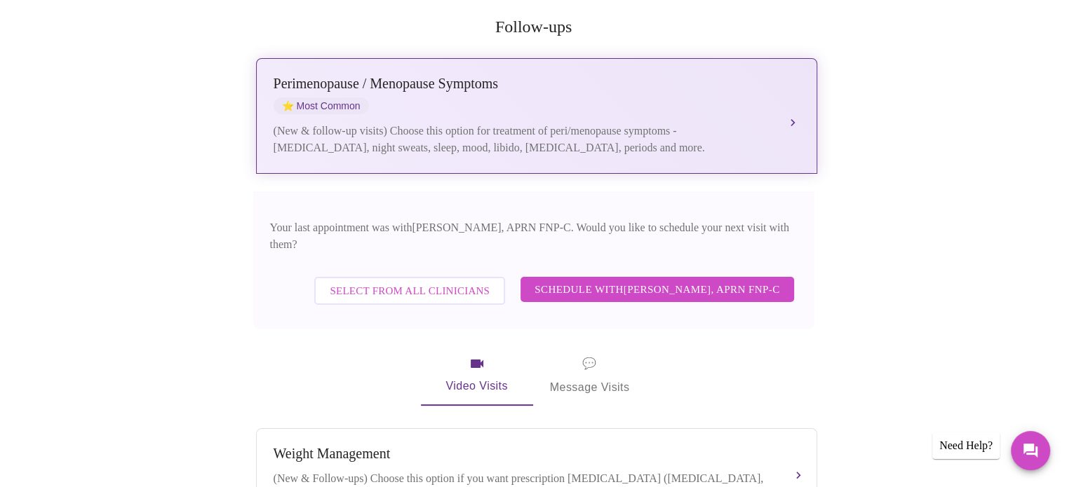
scroll to position [281, 0]
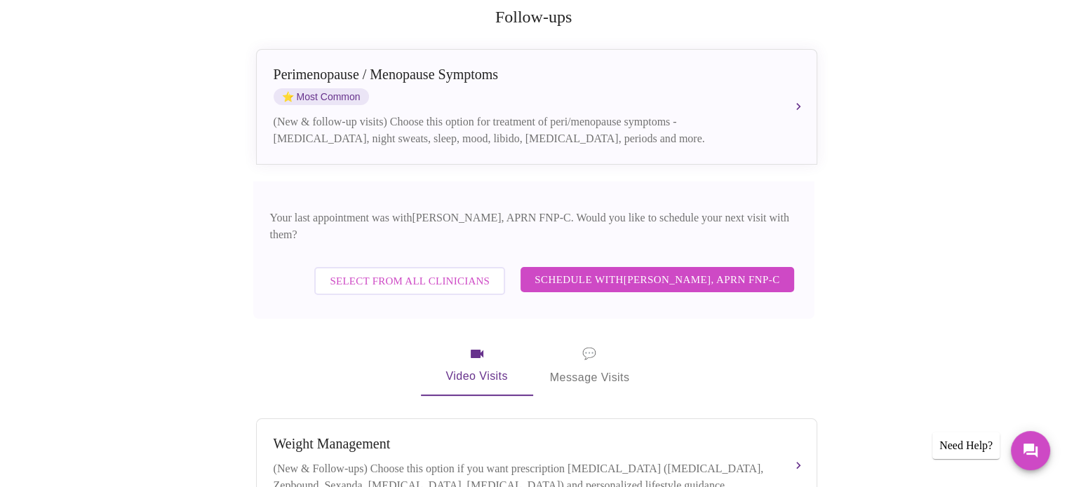
click at [450, 272] on span "Select from All Clinicians" at bounding box center [410, 281] width 160 height 18
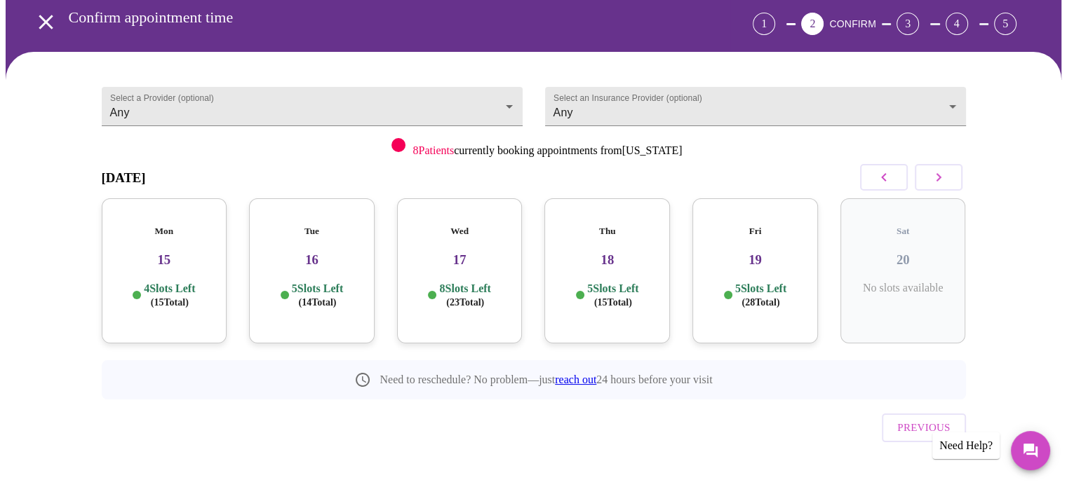
drag, startPoint x: 946, startPoint y: 179, endPoint x: 933, endPoint y: 174, distance: 14.2
click at [945, 179] on icon "button" at bounding box center [938, 177] width 17 height 17
click at [463, 282] on p "9 Slots Left ( 44 Total)" at bounding box center [464, 295] width 51 height 27
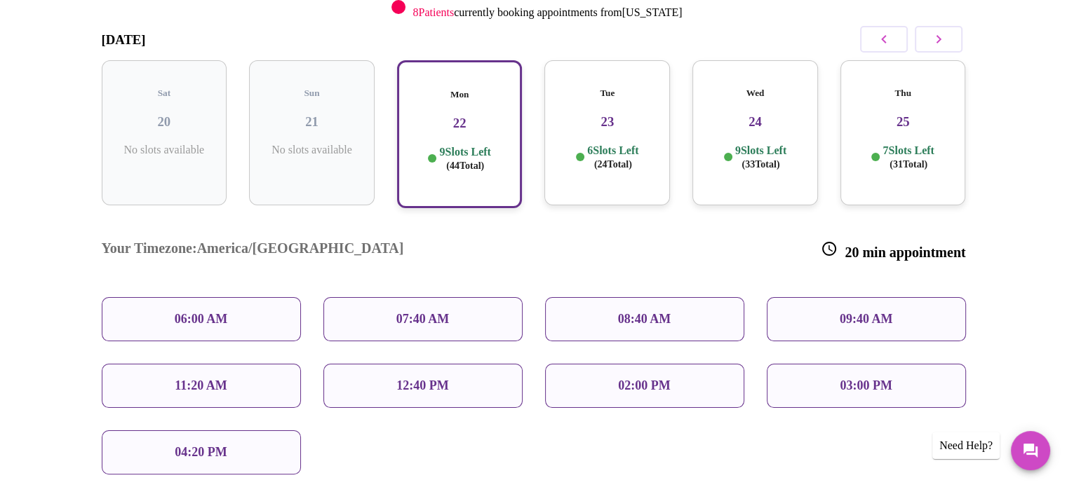
scroll to position [203, 0]
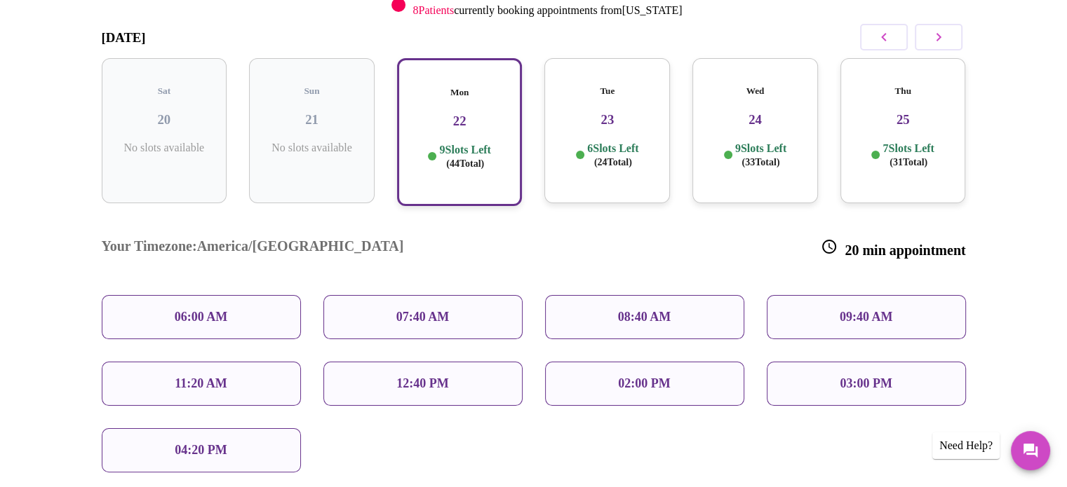
click at [391, 362] on div "12:40 PM" at bounding box center [422, 384] width 199 height 44
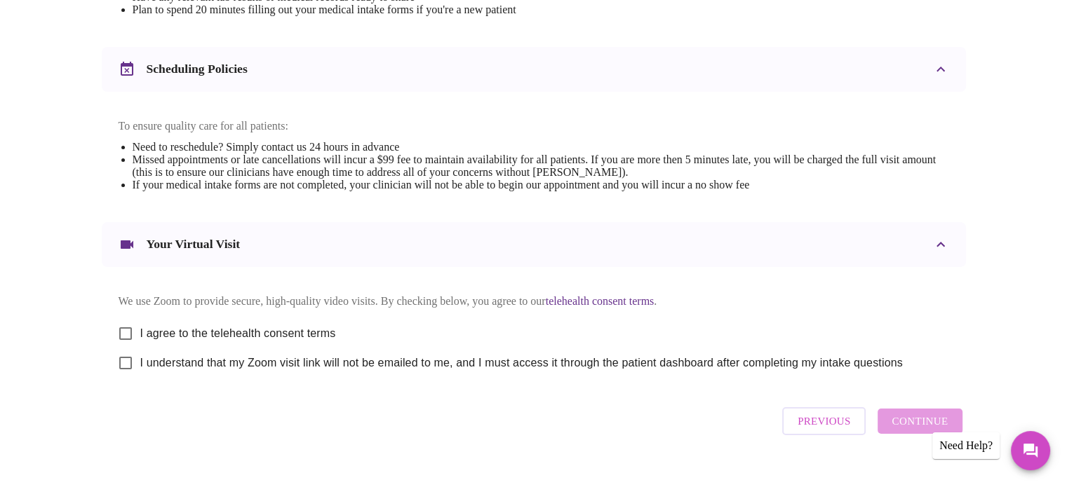
scroll to position [528, 0]
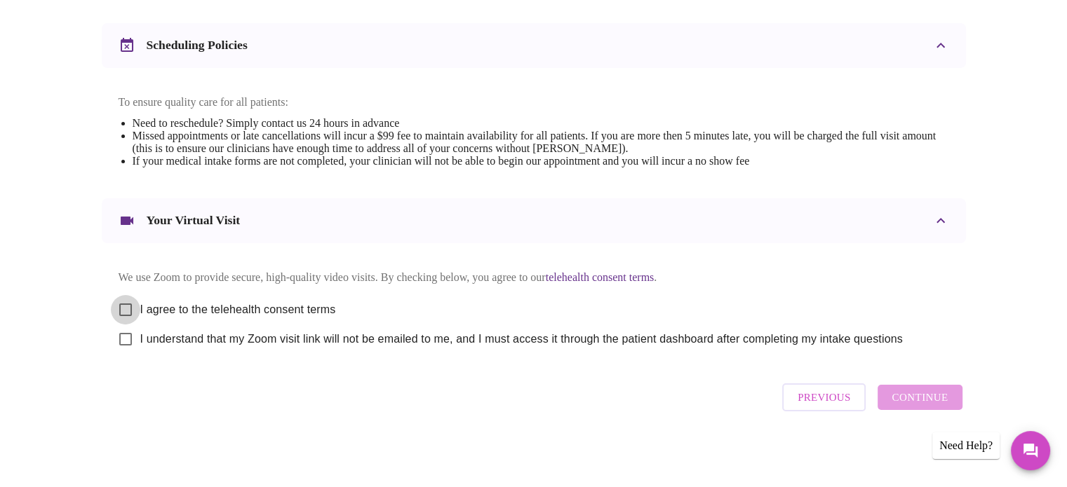
click at [129, 304] on input "I agree to the telehealth consent terms" at bounding box center [125, 309] width 29 height 29
checkbox input "true"
click at [125, 341] on input "I understand that my Zoom visit link will not be emailed to me, and I must acce…" at bounding box center [125, 339] width 29 height 29
checkbox input "true"
click at [936, 405] on span "Continue" at bounding box center [919, 398] width 56 height 18
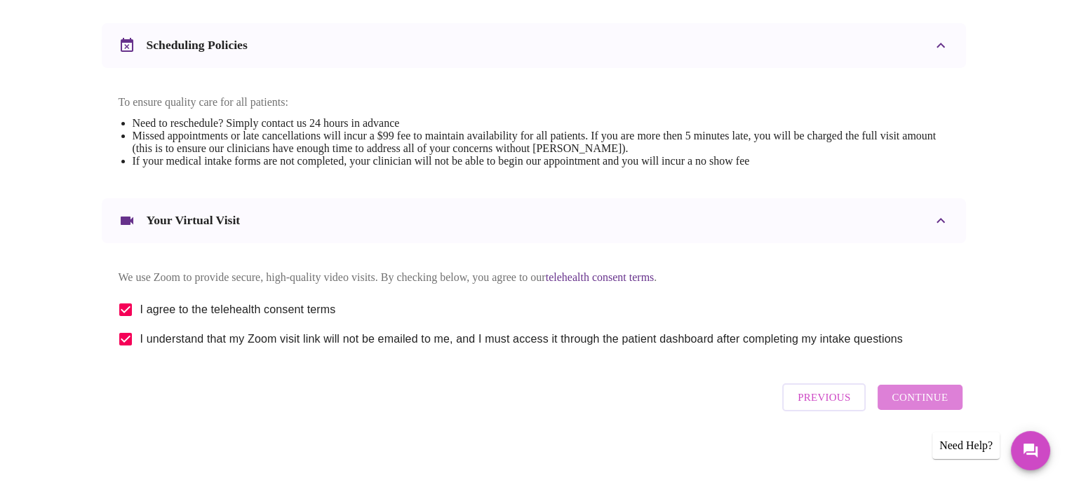
scroll to position [109, 0]
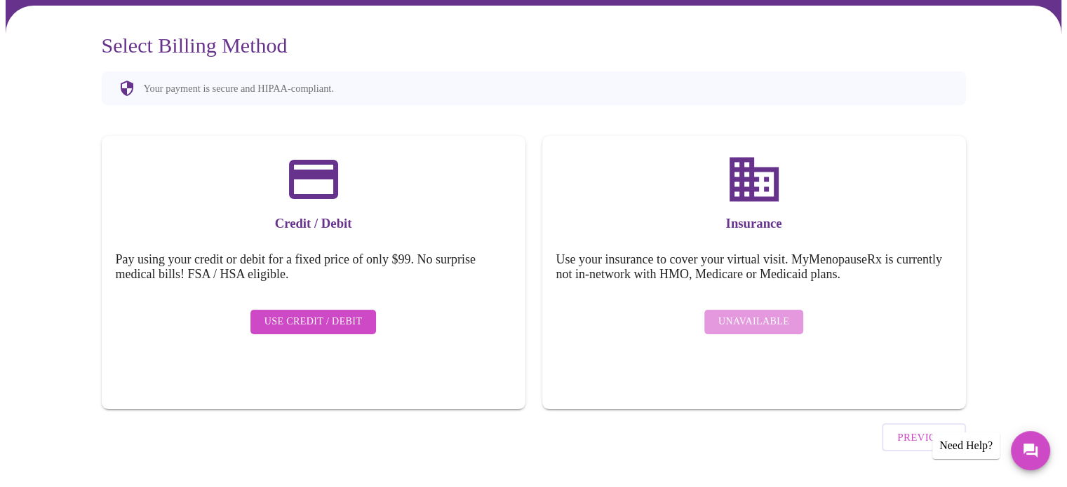
click at [301, 313] on span "Use Credit / Debit" at bounding box center [313, 322] width 98 height 18
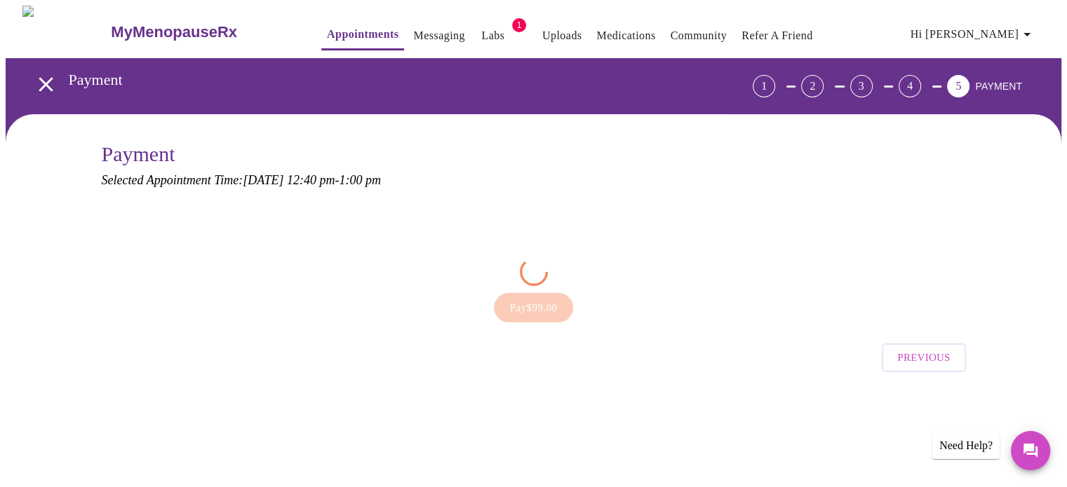
scroll to position [0, 0]
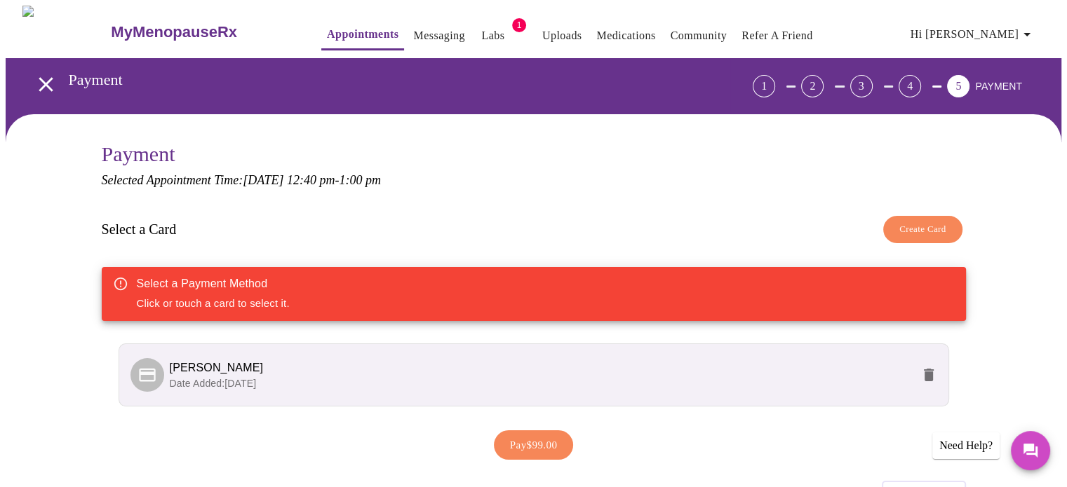
click at [291, 370] on span "[PERSON_NAME]" at bounding box center [541, 368] width 742 height 17
click at [177, 371] on span "[PERSON_NAME]" at bounding box center [217, 368] width 94 height 12
click at [538, 447] on span "Pay $99.00" at bounding box center [534, 445] width 48 height 18
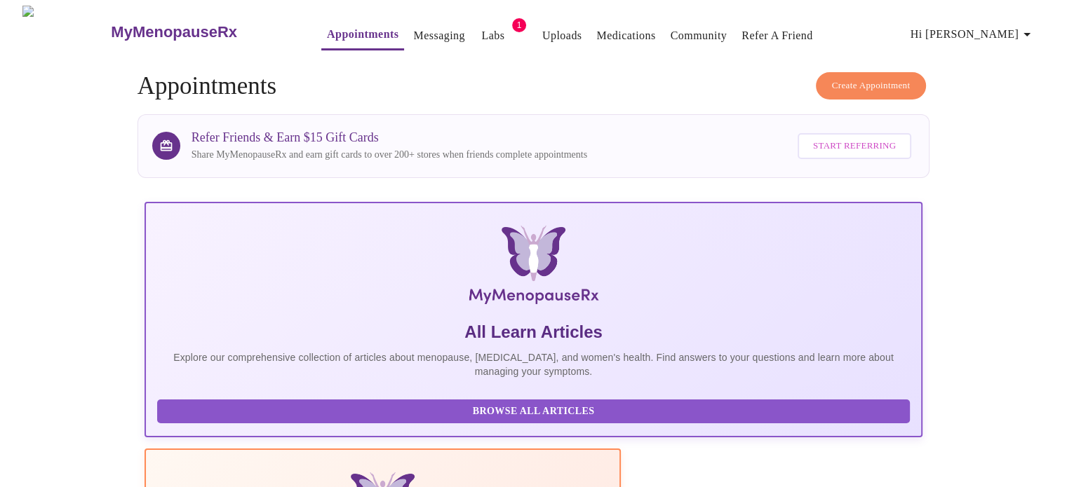
click at [481, 28] on link "Labs" at bounding box center [492, 36] width 23 height 20
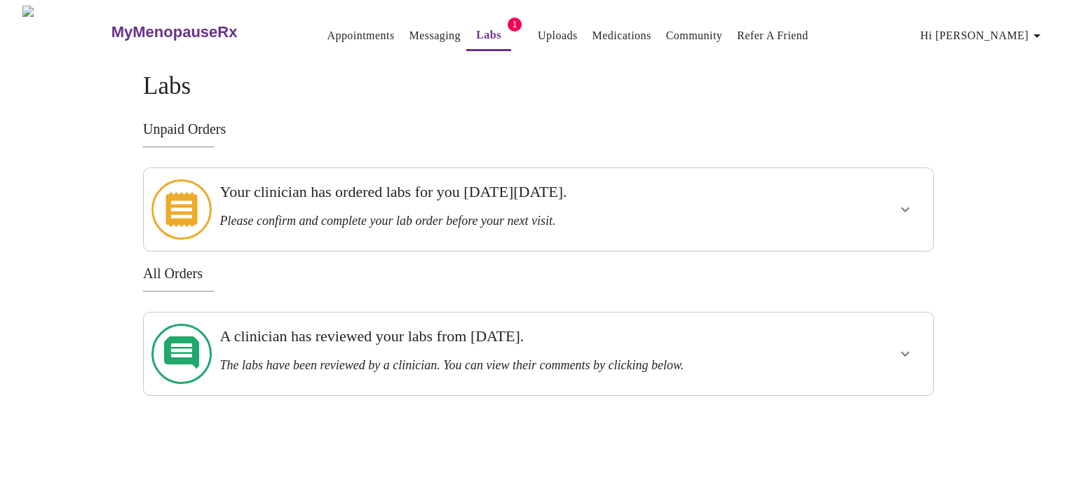
click at [388, 214] on h3 "Please confirm and complete your lab order before your next visit." at bounding box center [501, 221] width 562 height 15
click at [910, 203] on icon "show more" at bounding box center [905, 209] width 17 height 17
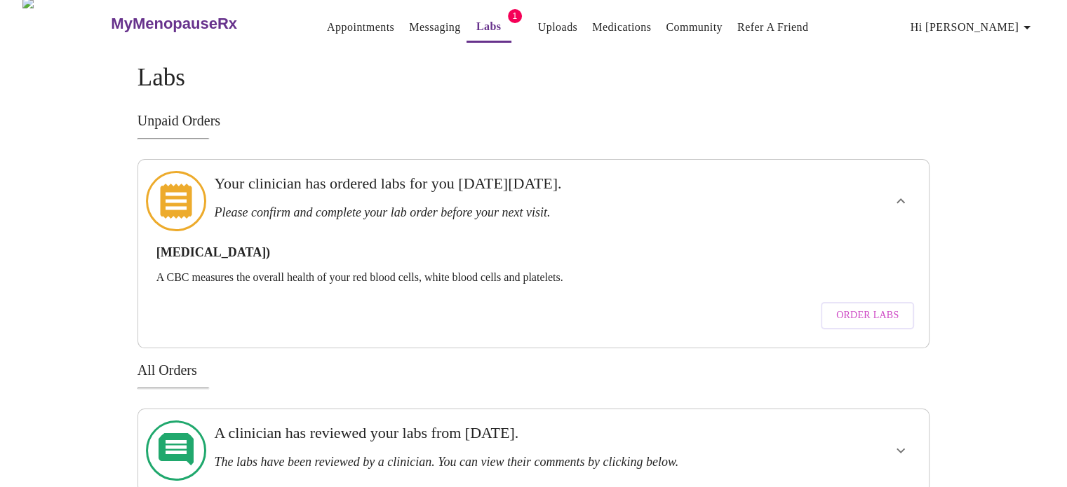
scroll to position [11, 0]
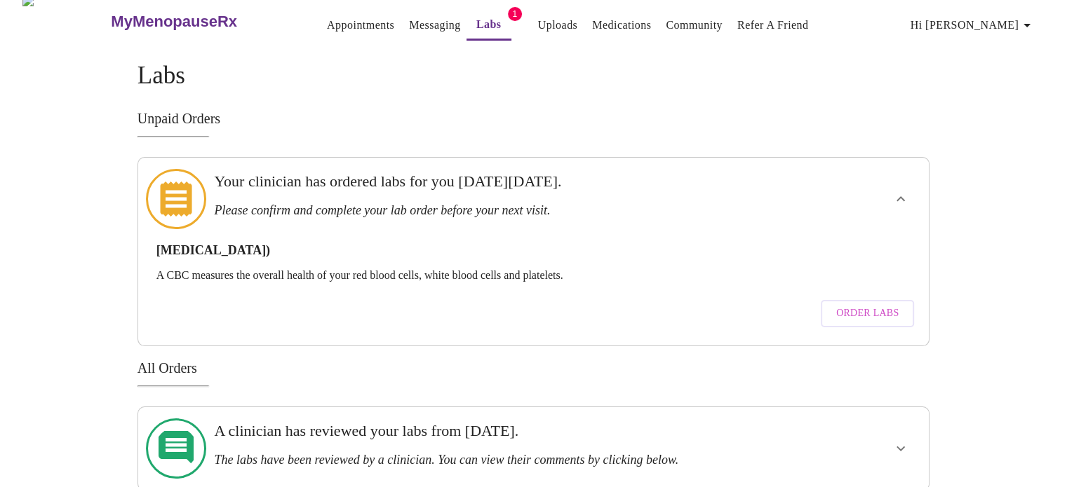
click at [483, 203] on h3 "Please confirm and complete your lab order before your next visit." at bounding box center [495, 210] width 562 height 15
click at [239, 229] on div "[MEDICAL_DATA]) A CBC measures the overall health of your red blood cells, whit…" at bounding box center [533, 281] width 769 height 105
click at [309, 203] on h3 "Please confirm and complete your lab order before your next visit." at bounding box center [495, 210] width 562 height 15
click at [858, 305] on span "Order Labs" at bounding box center [867, 314] width 62 height 18
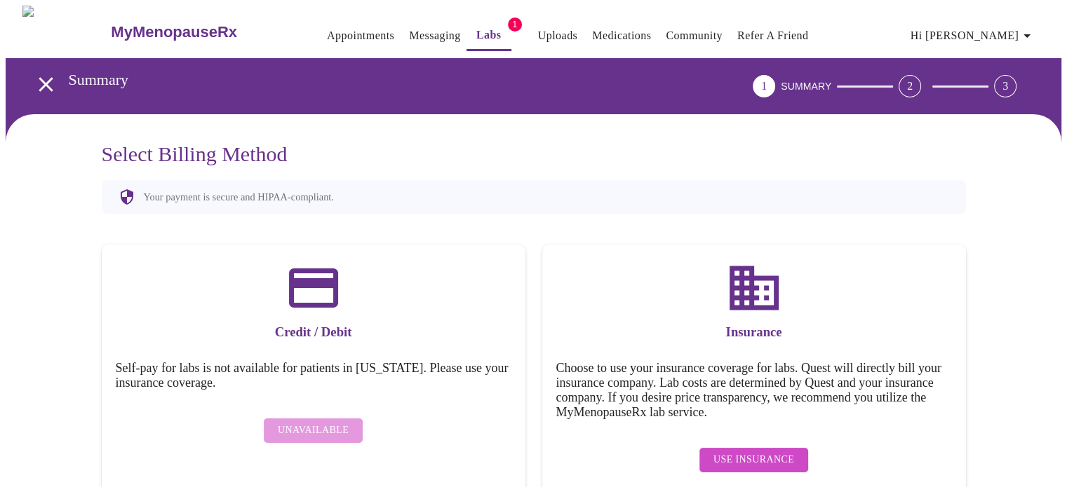
click at [27, 72] on button "open drawer" at bounding box center [45, 84] width 41 height 41
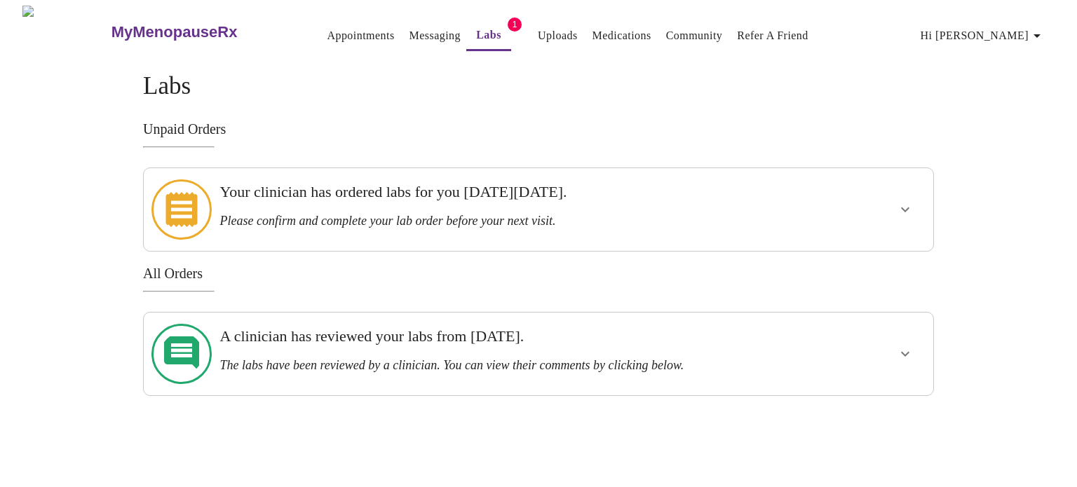
click at [347, 358] on h3 "The labs have been reviewed by a clinician. You can view their comments by clic…" at bounding box center [501, 365] width 562 height 15
click at [904, 346] on icon "show more" at bounding box center [905, 354] width 17 height 17
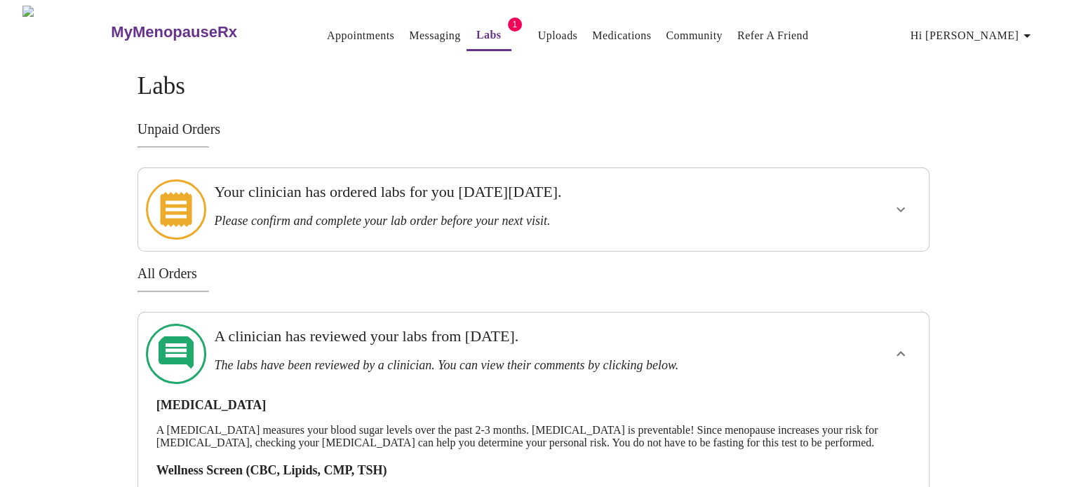
click at [327, 27] on link "Appointments" at bounding box center [360, 36] width 67 height 20
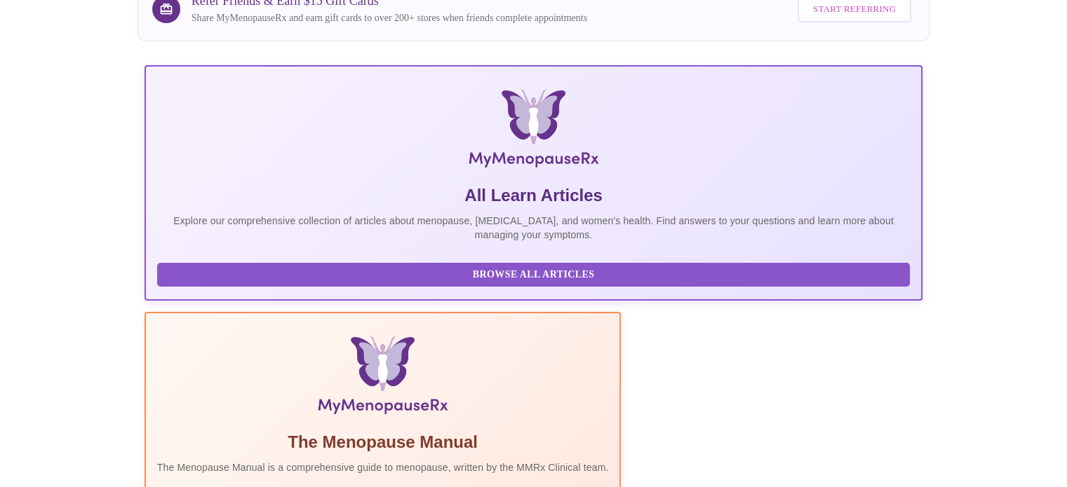
scroll to position [351, 0]
